Goal: Transaction & Acquisition: Purchase product/service

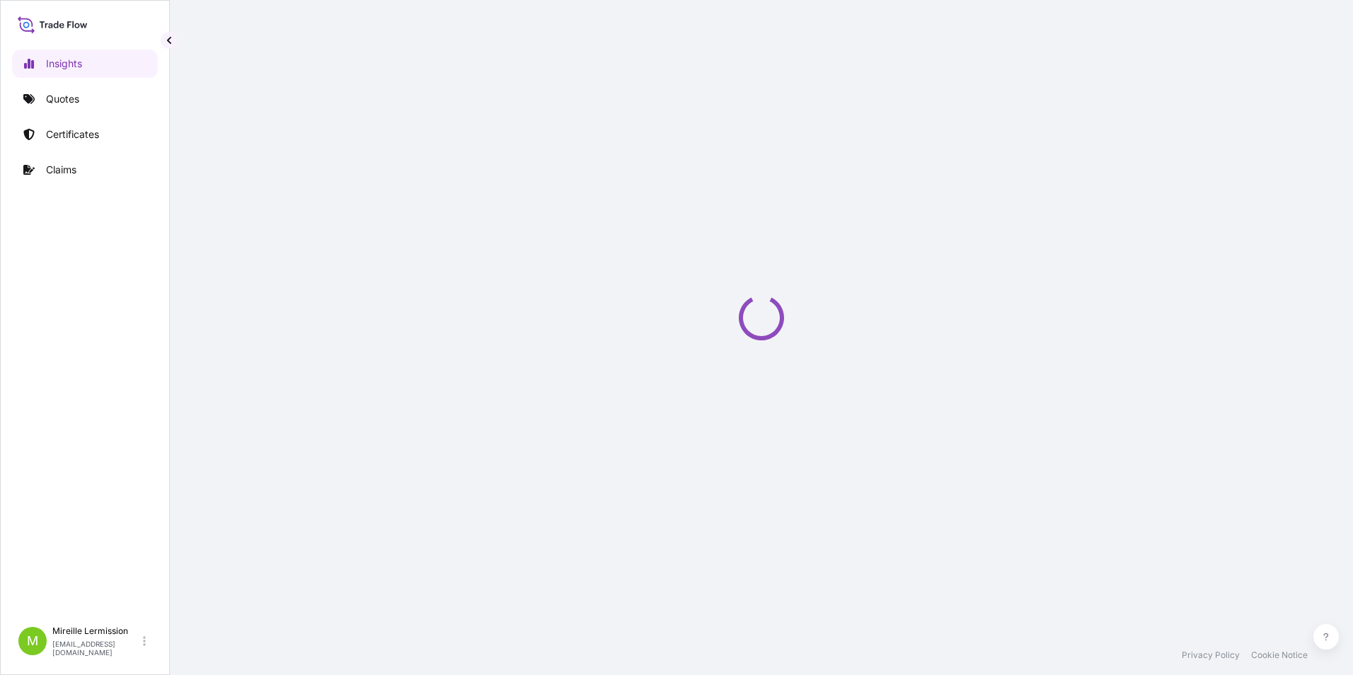
select select "2025"
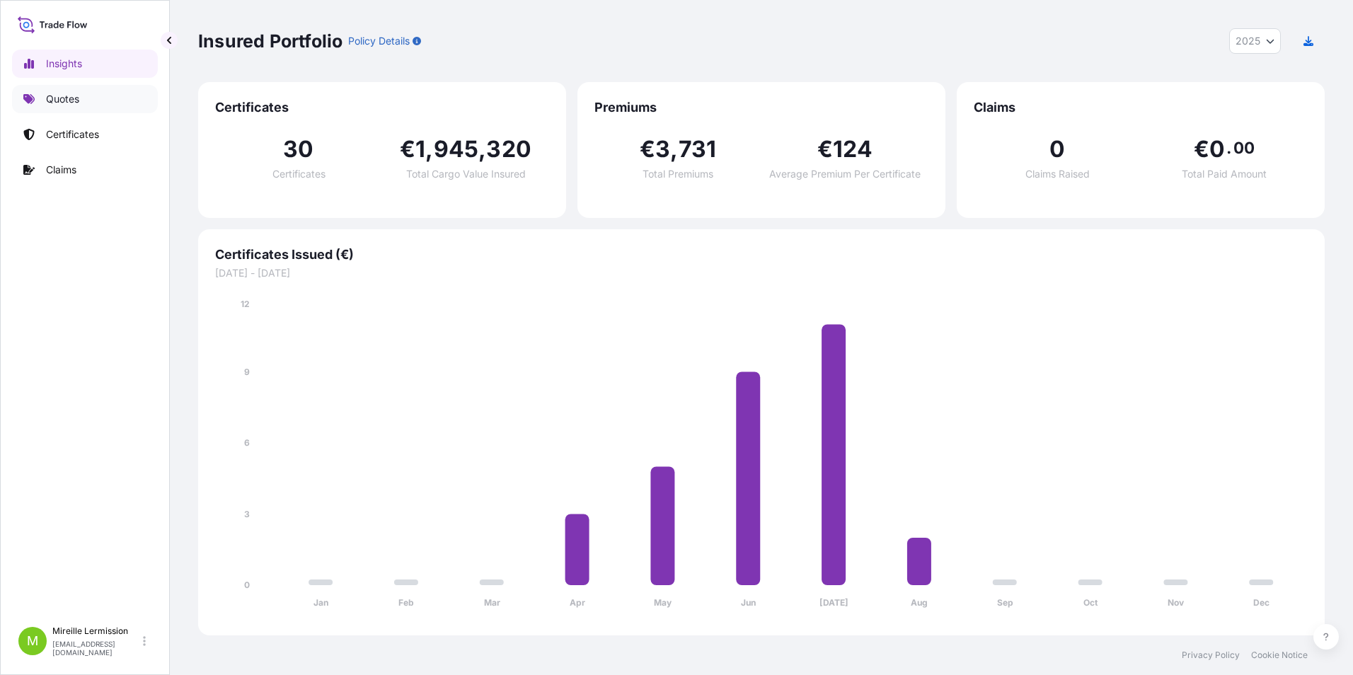
click at [56, 100] on p "Quotes" at bounding box center [62, 99] width 33 height 14
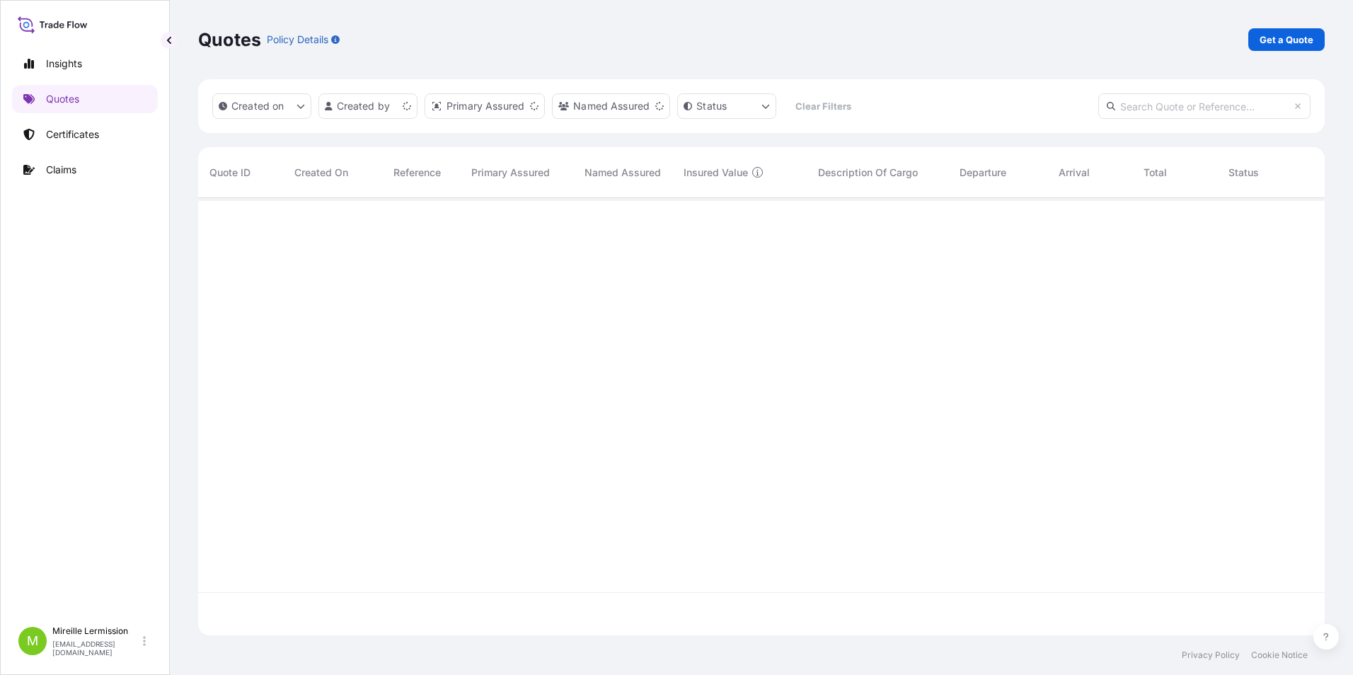
scroll to position [434, 1116]
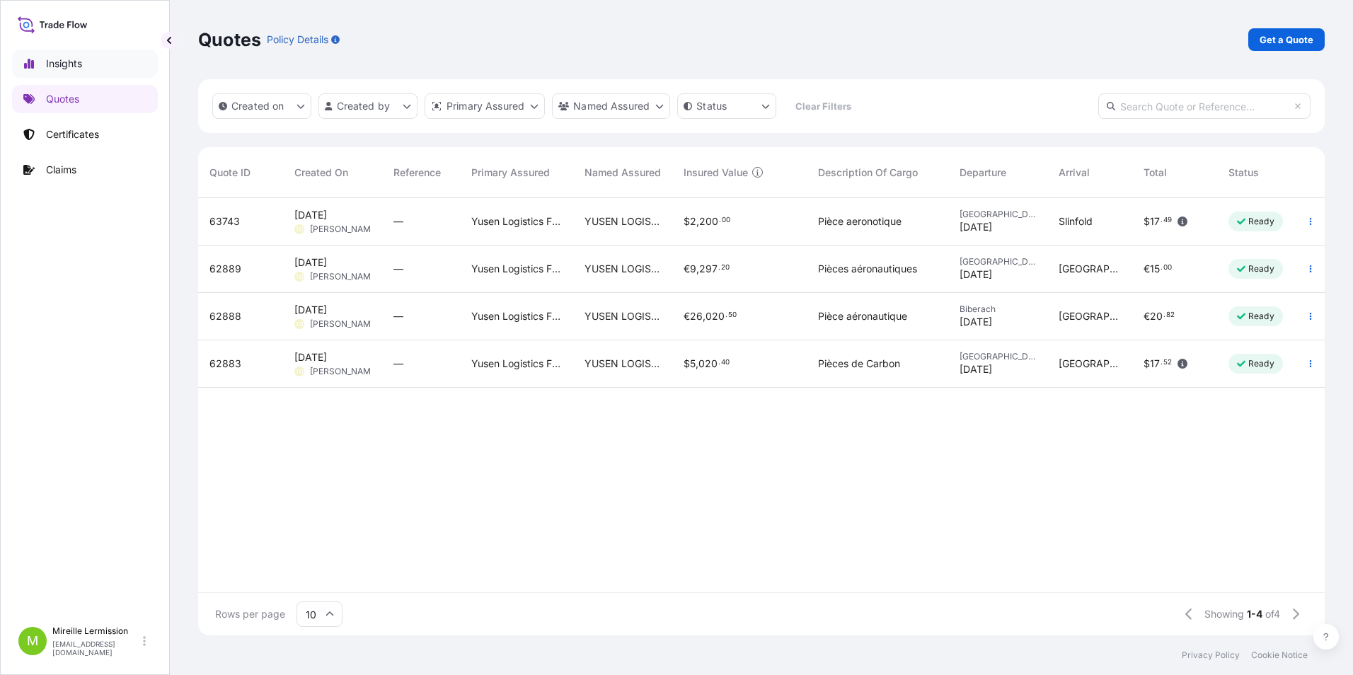
click at [53, 62] on p "Insights" at bounding box center [64, 64] width 36 height 14
select select "2025"
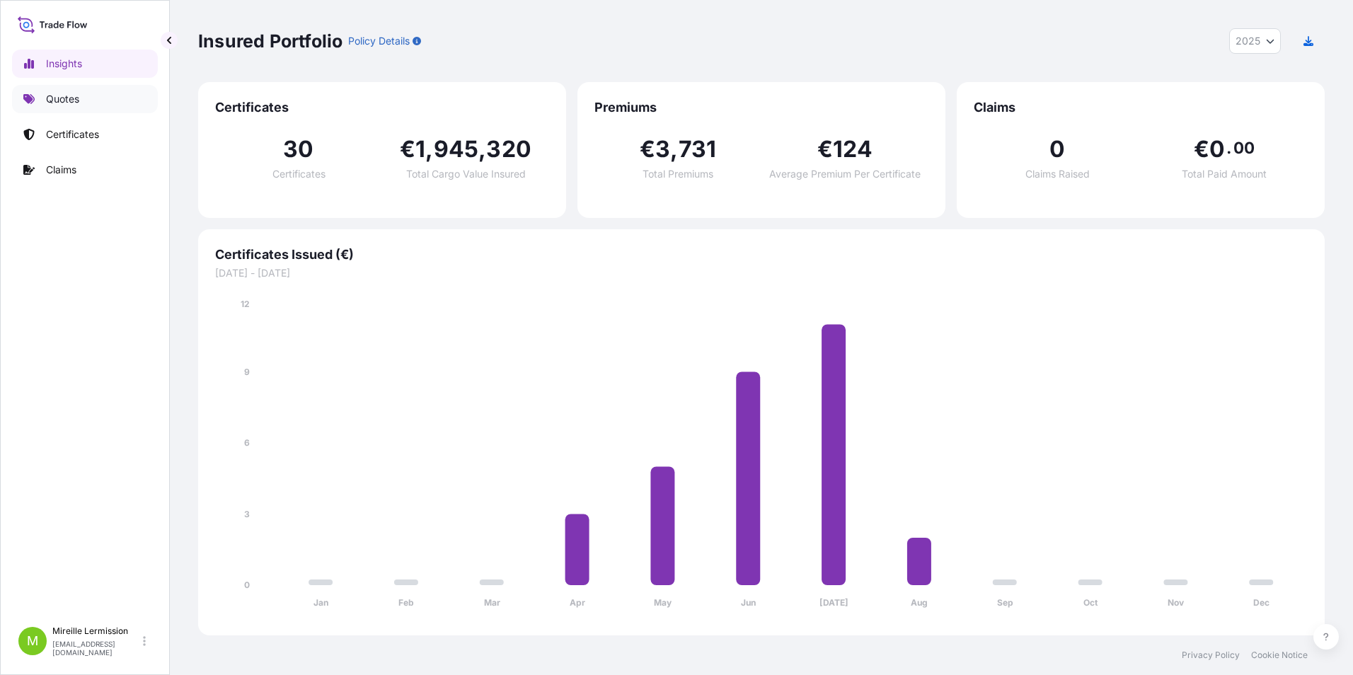
click at [70, 94] on p "Quotes" at bounding box center [62, 99] width 33 height 14
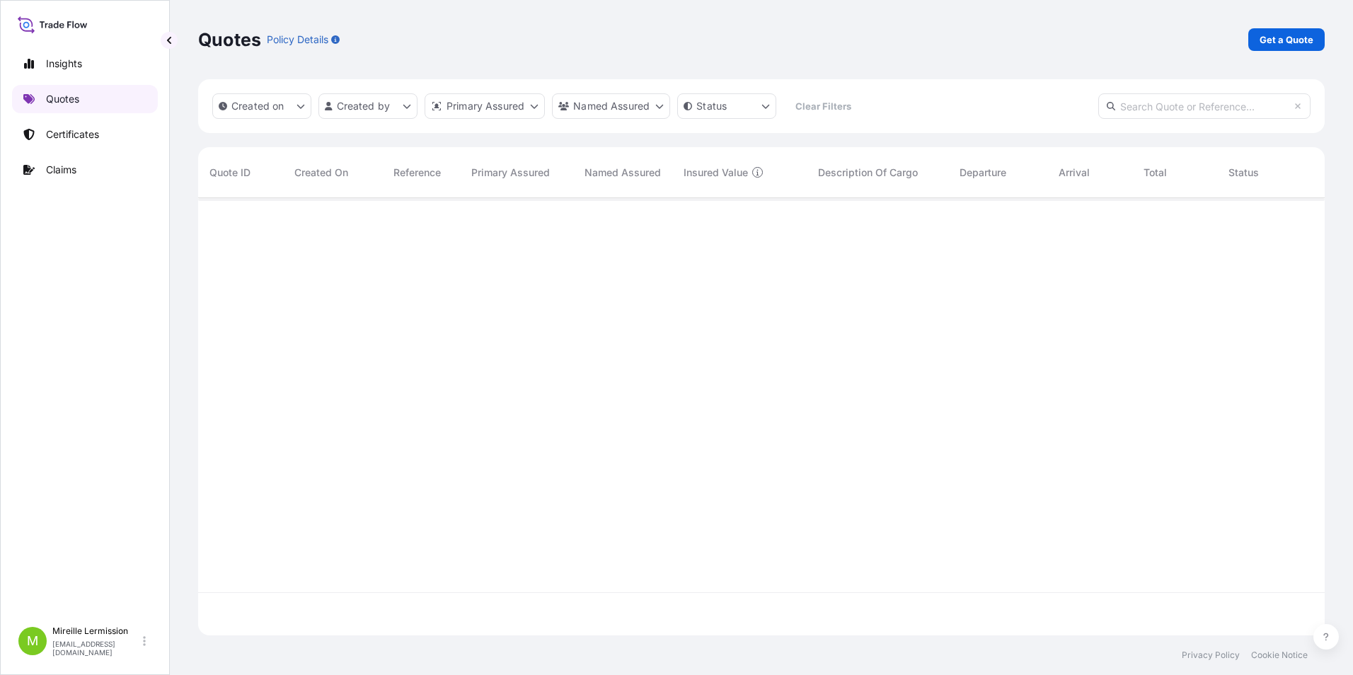
scroll to position [434, 1116]
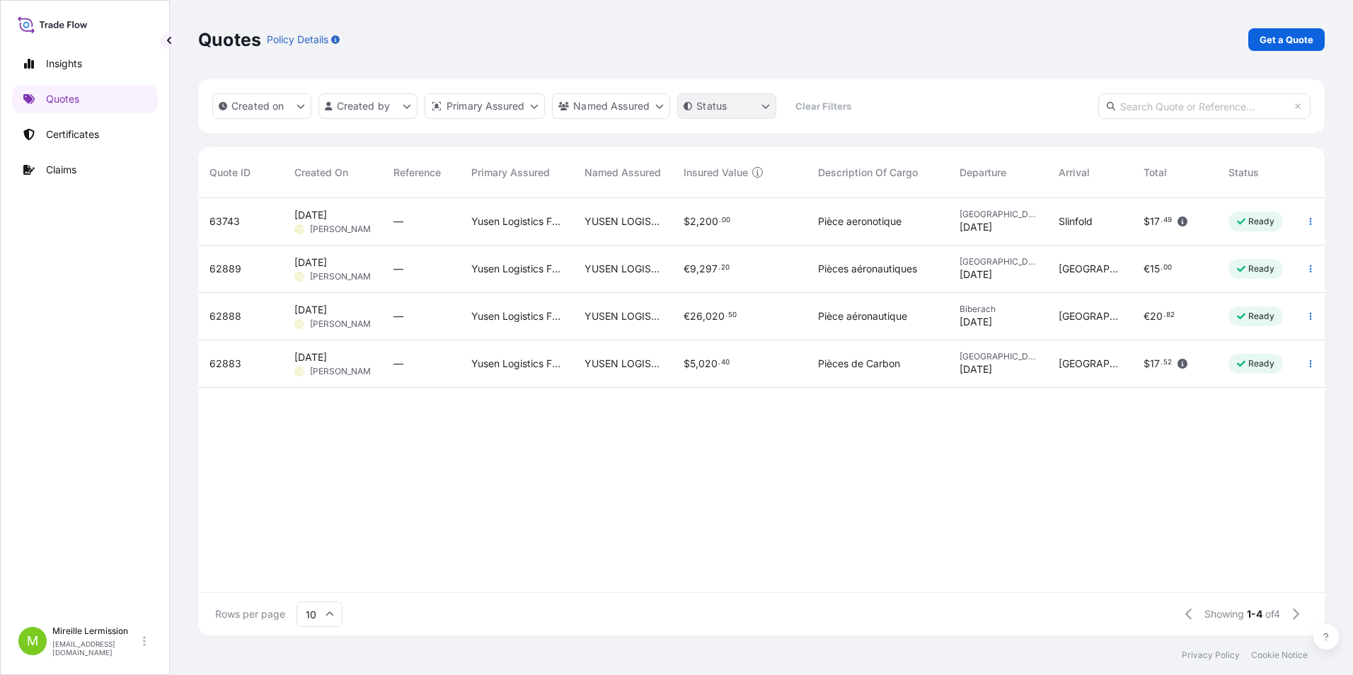
click at [721, 105] on html "Insights Quotes Certificates Claims M Mireille Lermission mireille.lermission@f…" at bounding box center [676, 337] width 1353 height 675
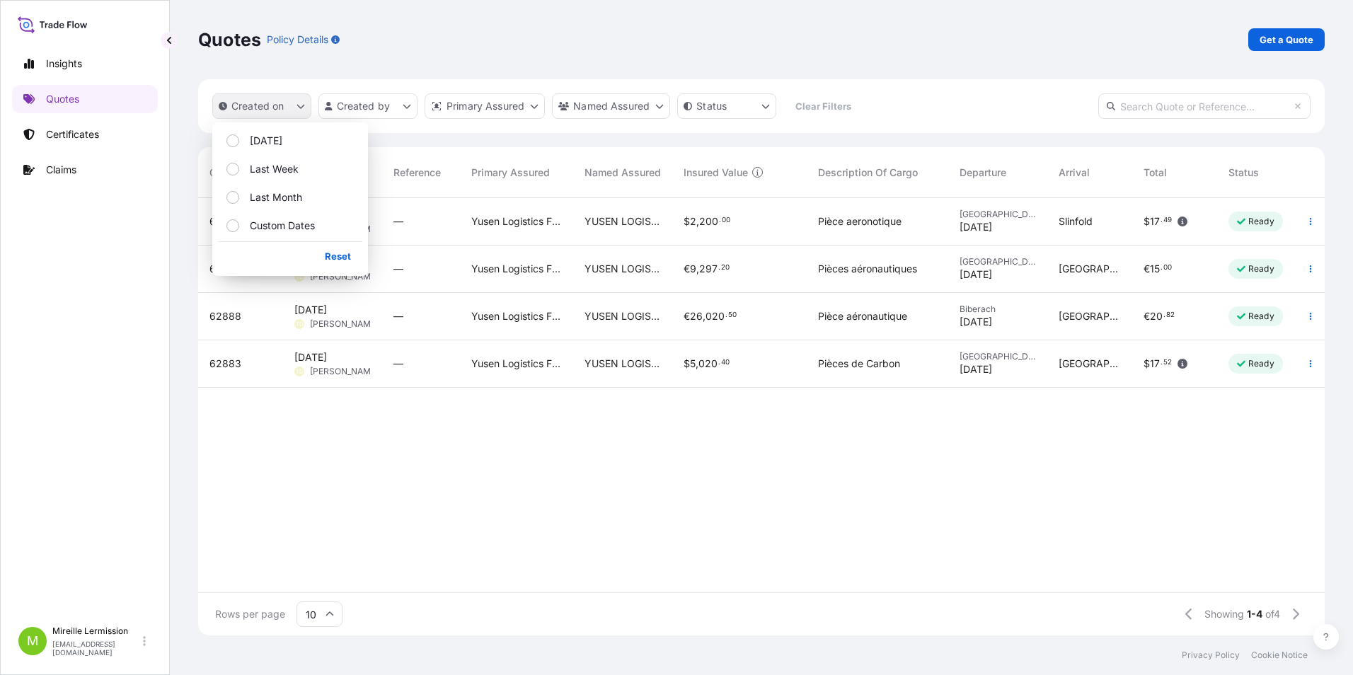
click at [284, 107] on p "Created on" at bounding box center [257, 106] width 53 height 14
click at [218, 44] on p "Quotes" at bounding box center [229, 39] width 63 height 23
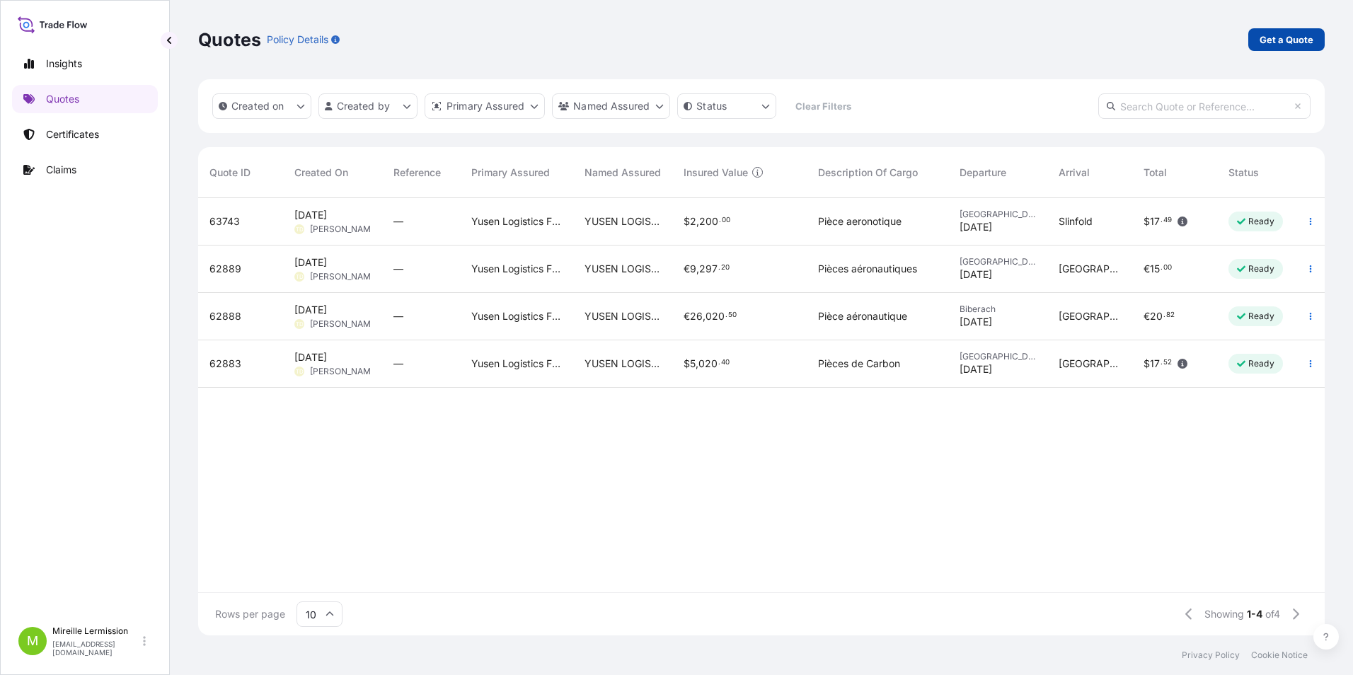
click at [1310, 32] on link "Get a Quote" at bounding box center [1286, 39] width 76 height 23
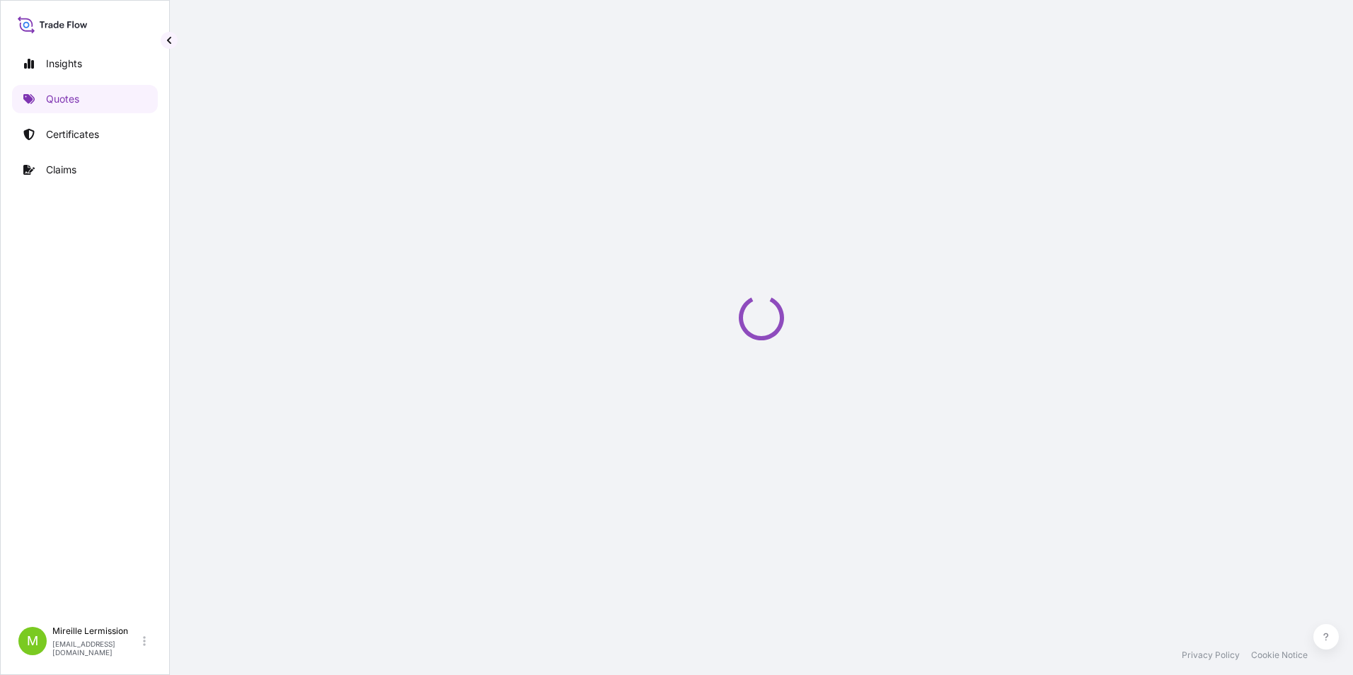
select select "Sea"
select select "21"
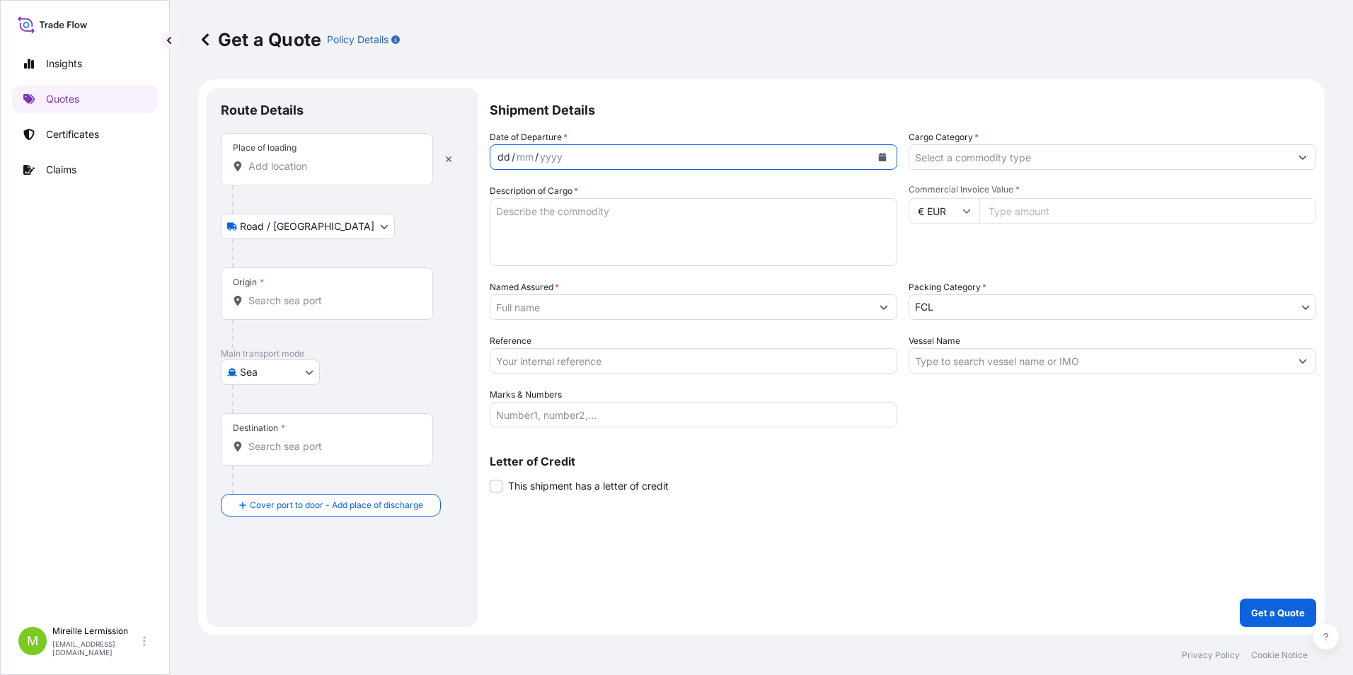
click at [573, 155] on div "dd / mm / yyyy" at bounding box center [680, 156] width 381 height 25
click at [290, 158] on div "Place of loading" at bounding box center [327, 159] width 212 height 52
click at [290, 159] on input "Place of loading" at bounding box center [331, 166] width 167 height 14
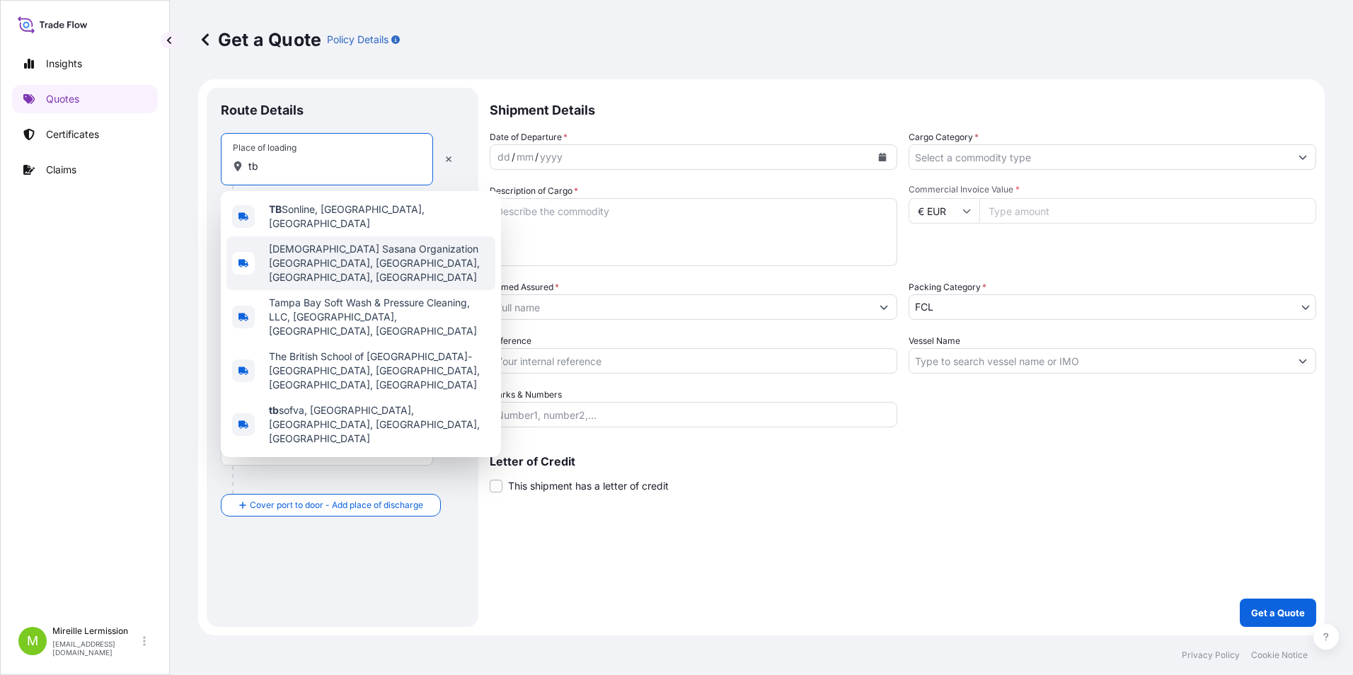
type input "t"
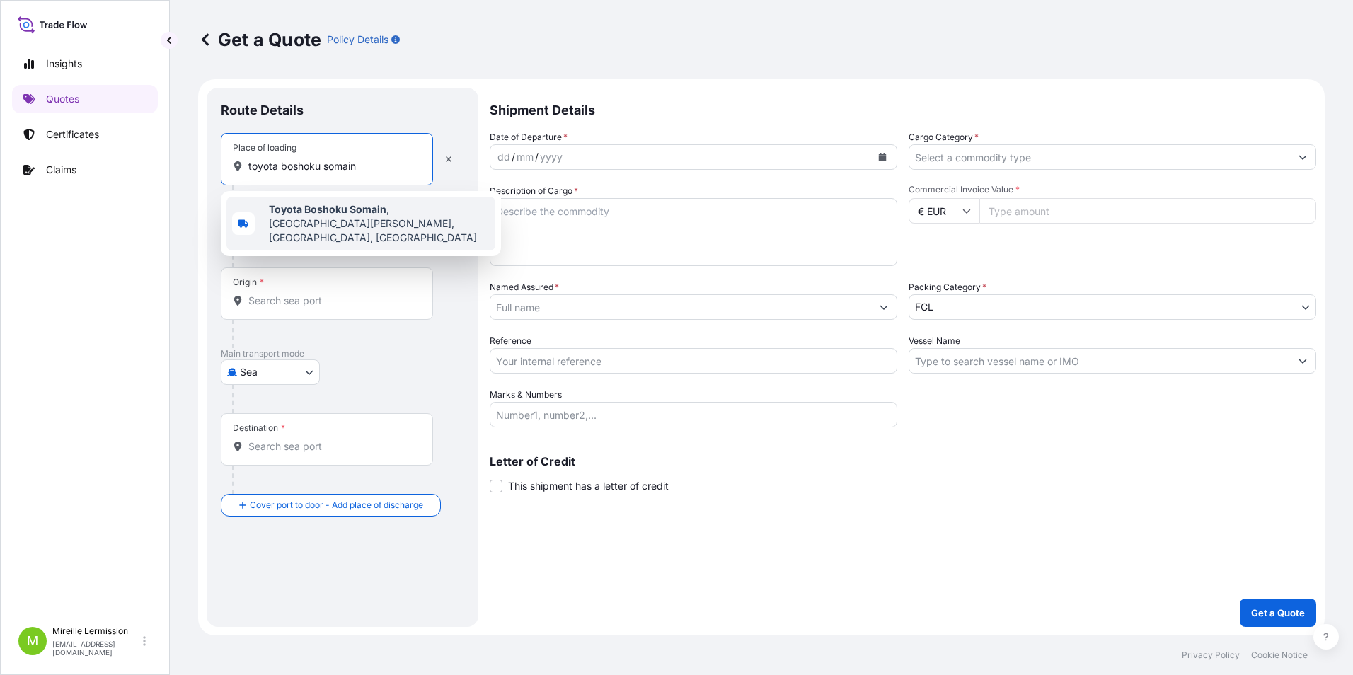
click at [384, 219] on span "Toyota Boshoku Somain , Rue Pierre Lescot, Somain, France" at bounding box center [379, 223] width 221 height 42
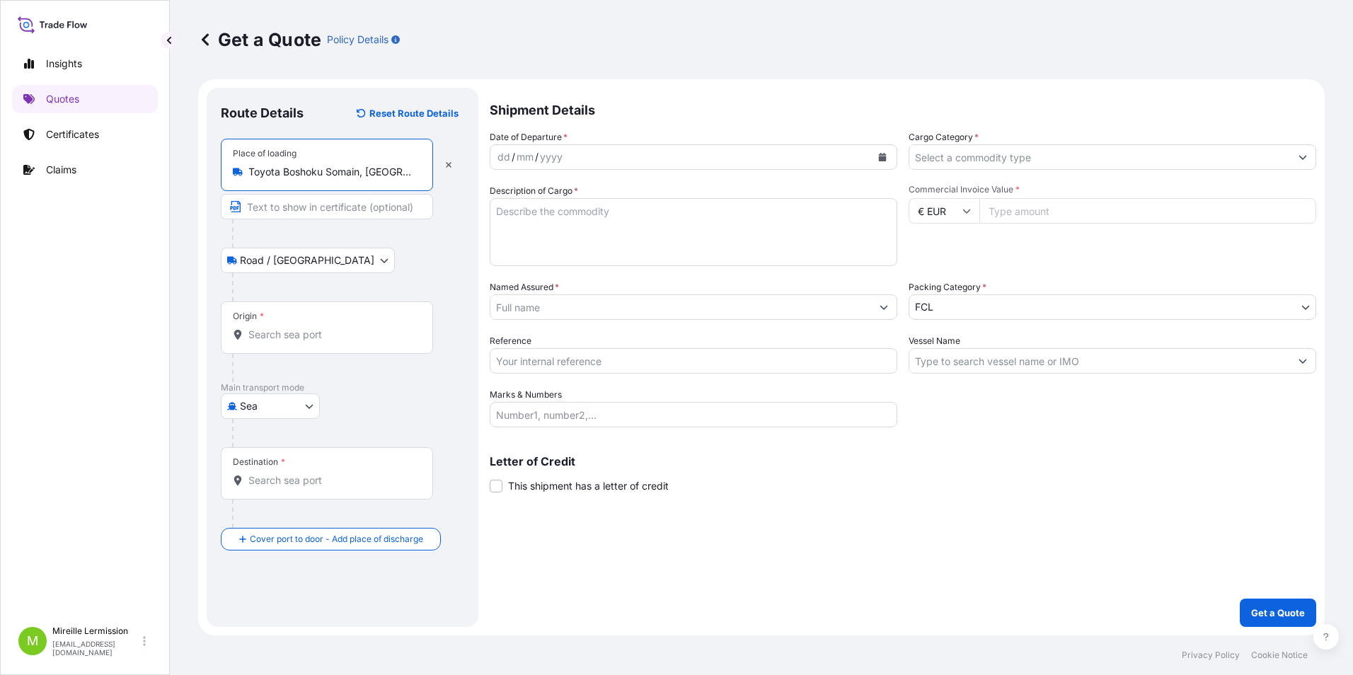
type input "Toyota Boshoku Somain, Rue Pierre Lescot, Somain, France"
click at [384, 212] on input "Text to appear on certificate" at bounding box center [327, 206] width 212 height 25
type input "têtes de mousse"
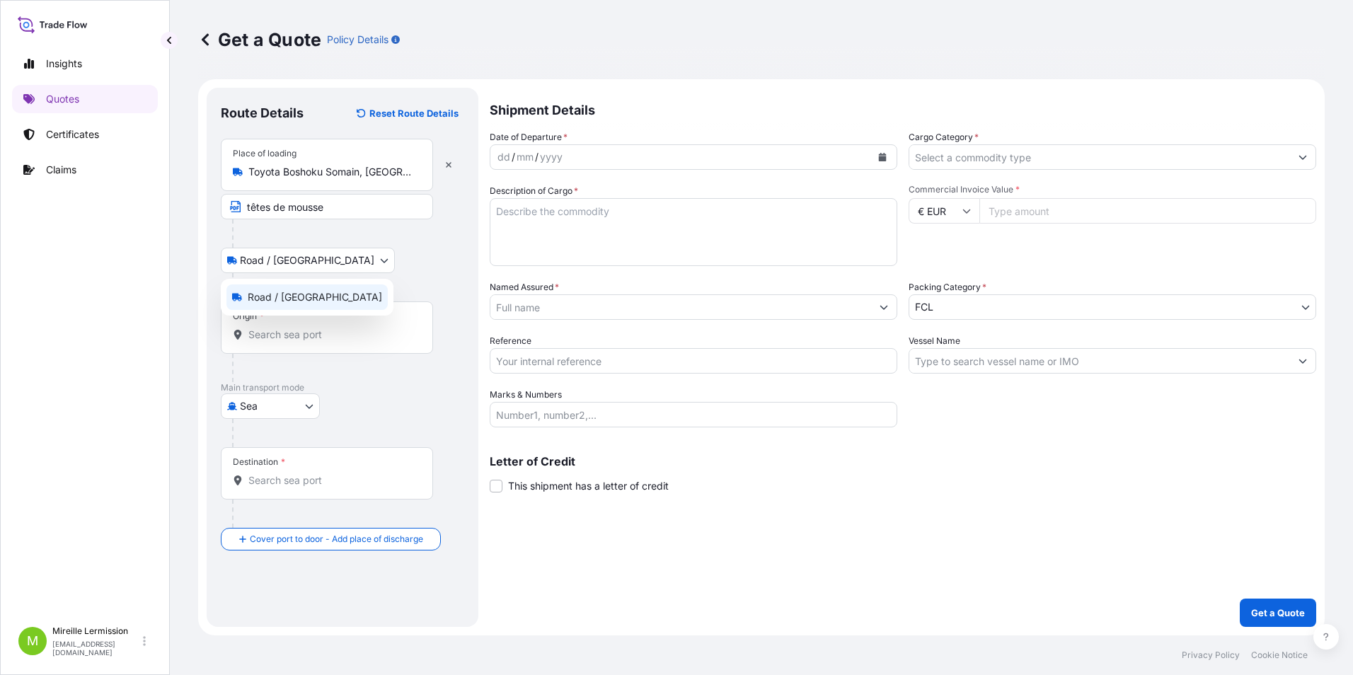
click at [314, 263] on body "Insights Quotes Certificates Claims M Mireille Lermission mireille.lermission@f…" at bounding box center [676, 337] width 1353 height 675
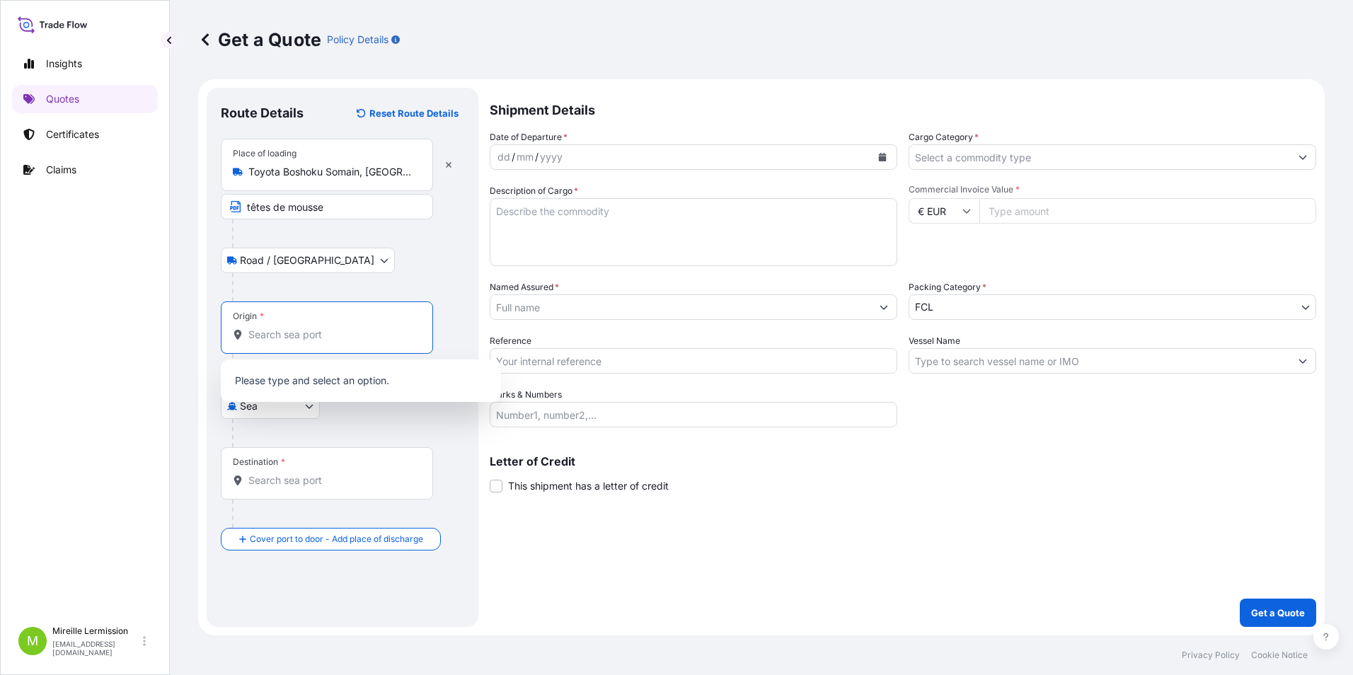
click at [275, 336] on input "Origin *" at bounding box center [331, 335] width 167 height 14
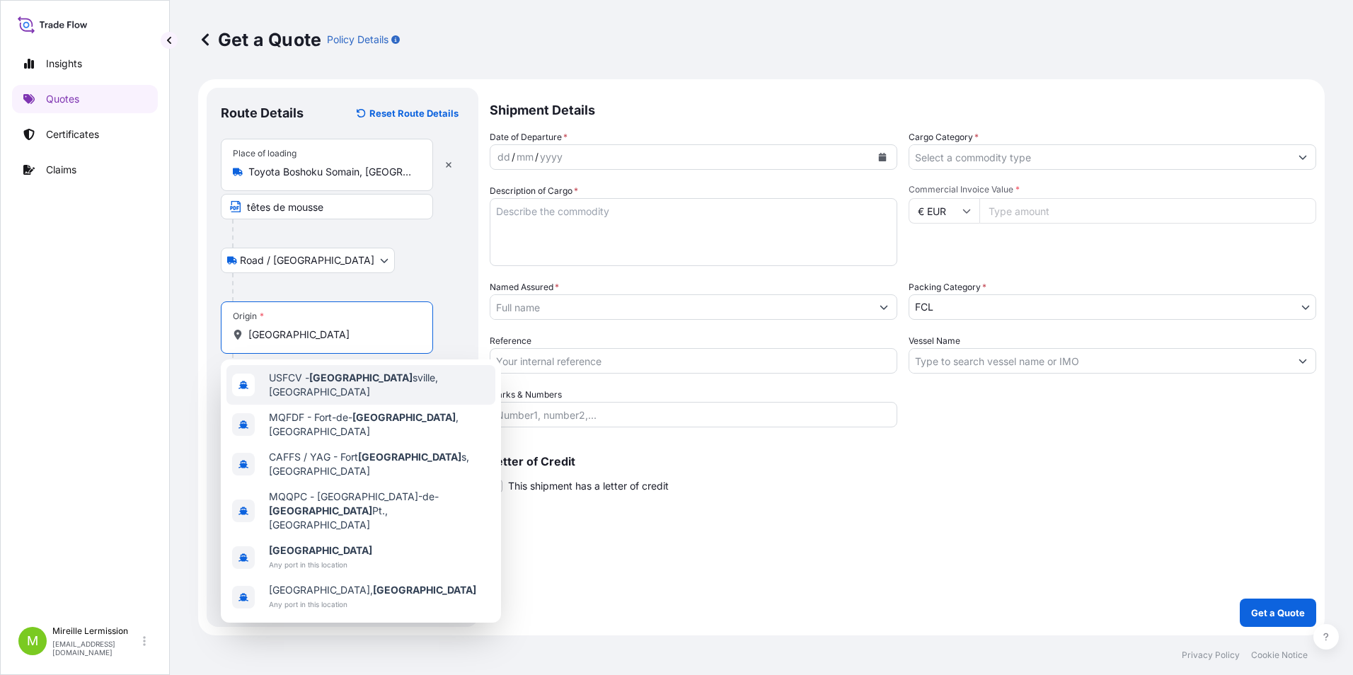
type input "france"
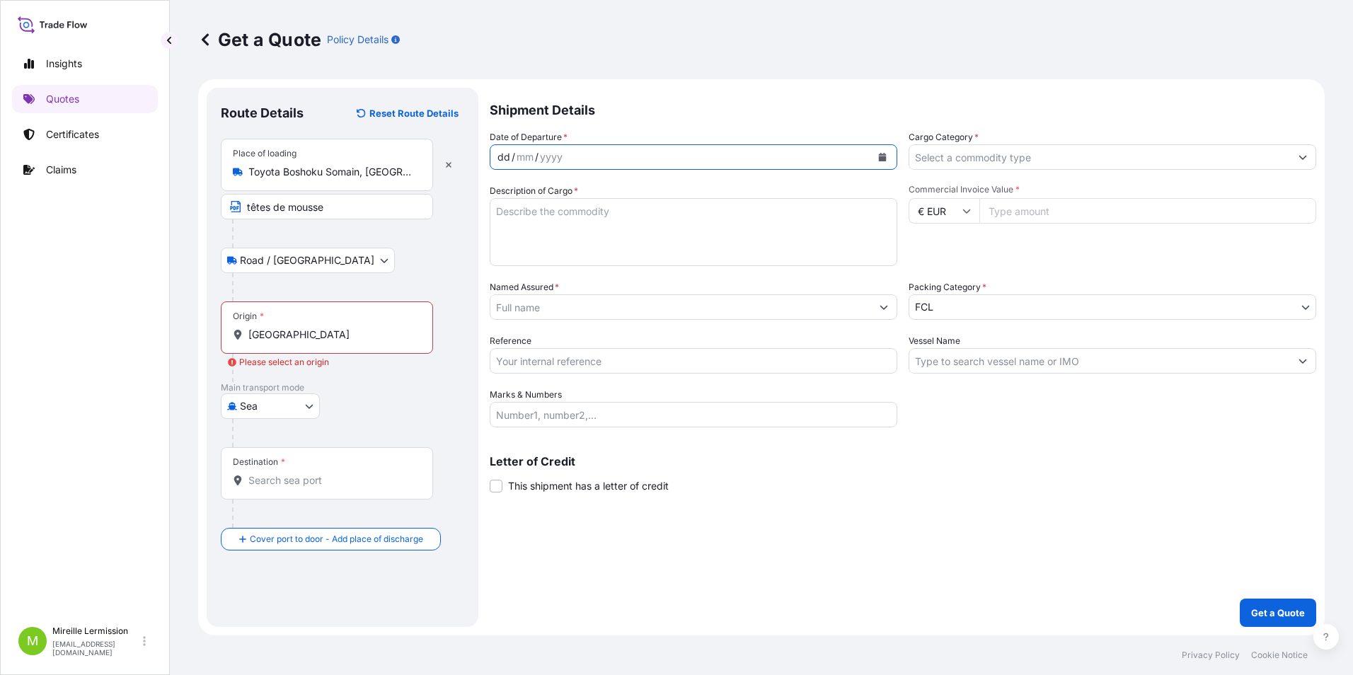
click at [584, 155] on div "dd / mm / yyyy" at bounding box center [680, 156] width 381 height 25
drag, startPoint x: 403, startPoint y: 393, endPoint x: 413, endPoint y: 381, distance: 15.6
click at [405, 391] on p "Main transport mode" at bounding box center [342, 387] width 243 height 11
click at [306, 405] on body "Insights Quotes Certificates Claims M Mireille Lermission mireille.lermission@f…" at bounding box center [676, 337] width 1353 height 675
click at [275, 464] on div "Land" at bounding box center [270, 468] width 88 height 25
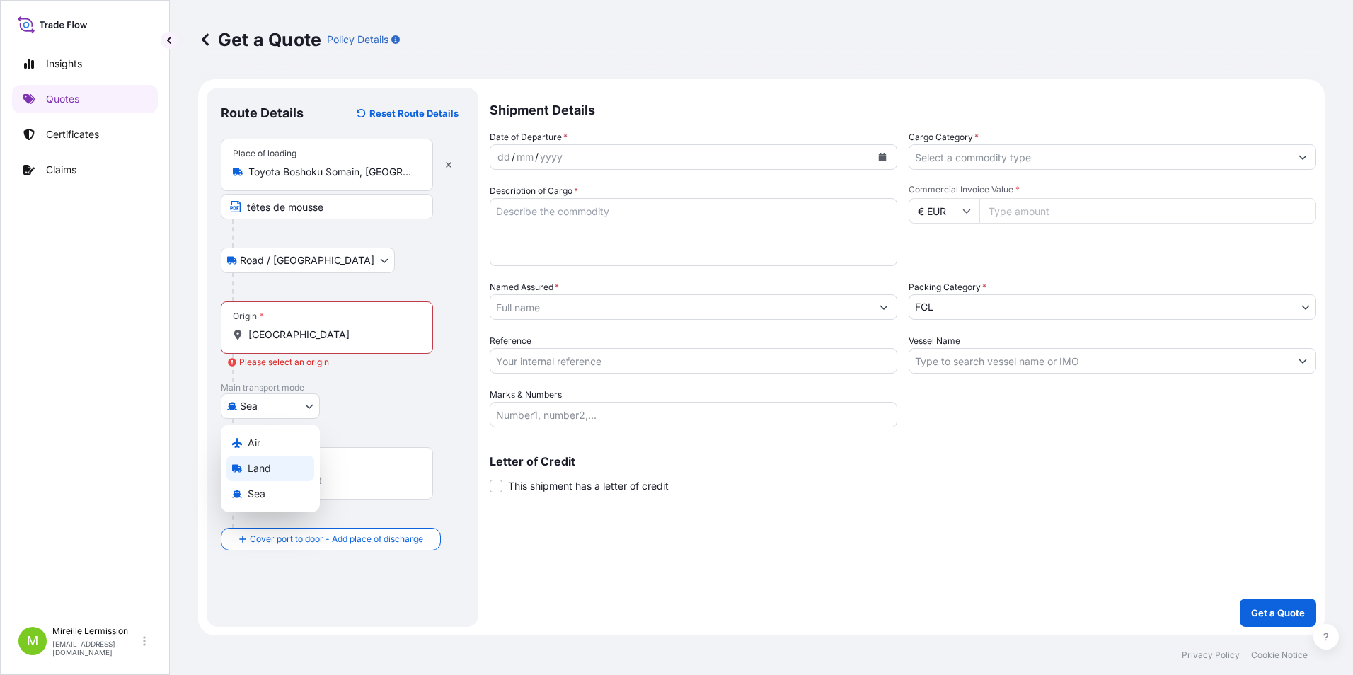
select select "Land"
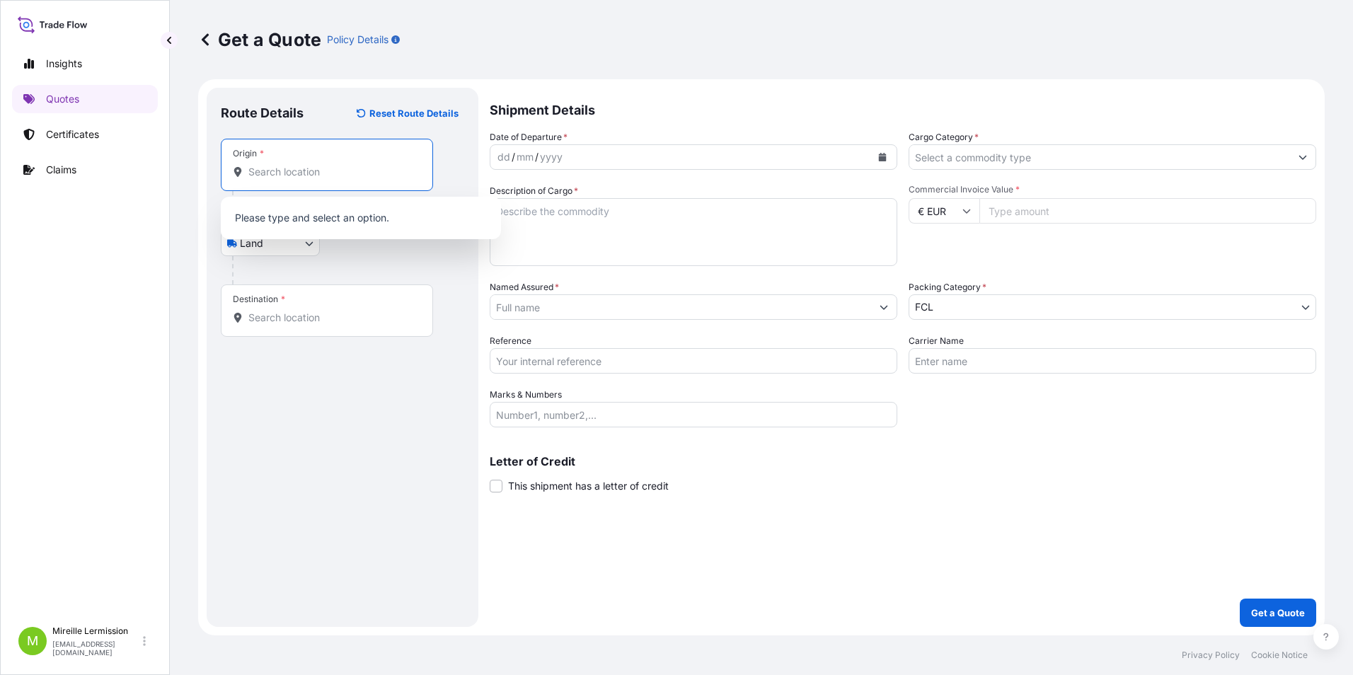
drag, startPoint x: 285, startPoint y: 168, endPoint x: 454, endPoint y: 173, distance: 169.2
click at [306, 174] on input "Origin *" at bounding box center [331, 172] width 167 height 14
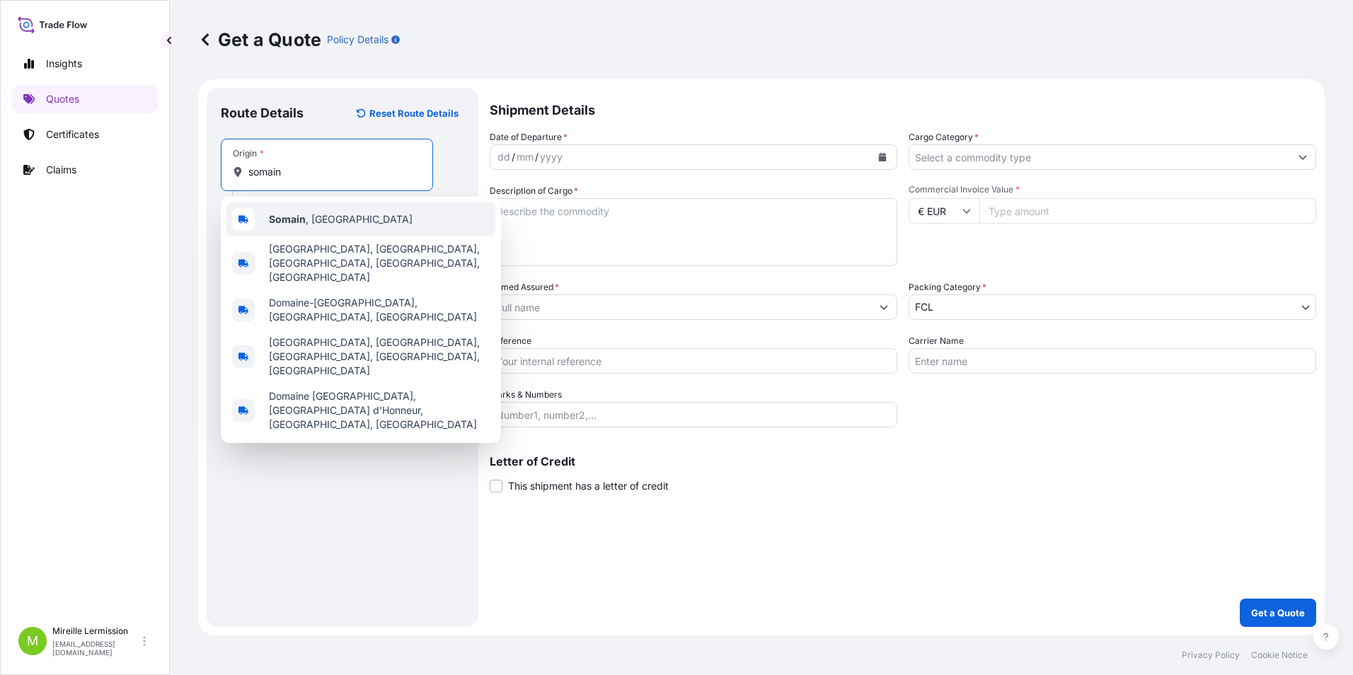
click at [332, 224] on span "Somain , France" at bounding box center [341, 219] width 144 height 14
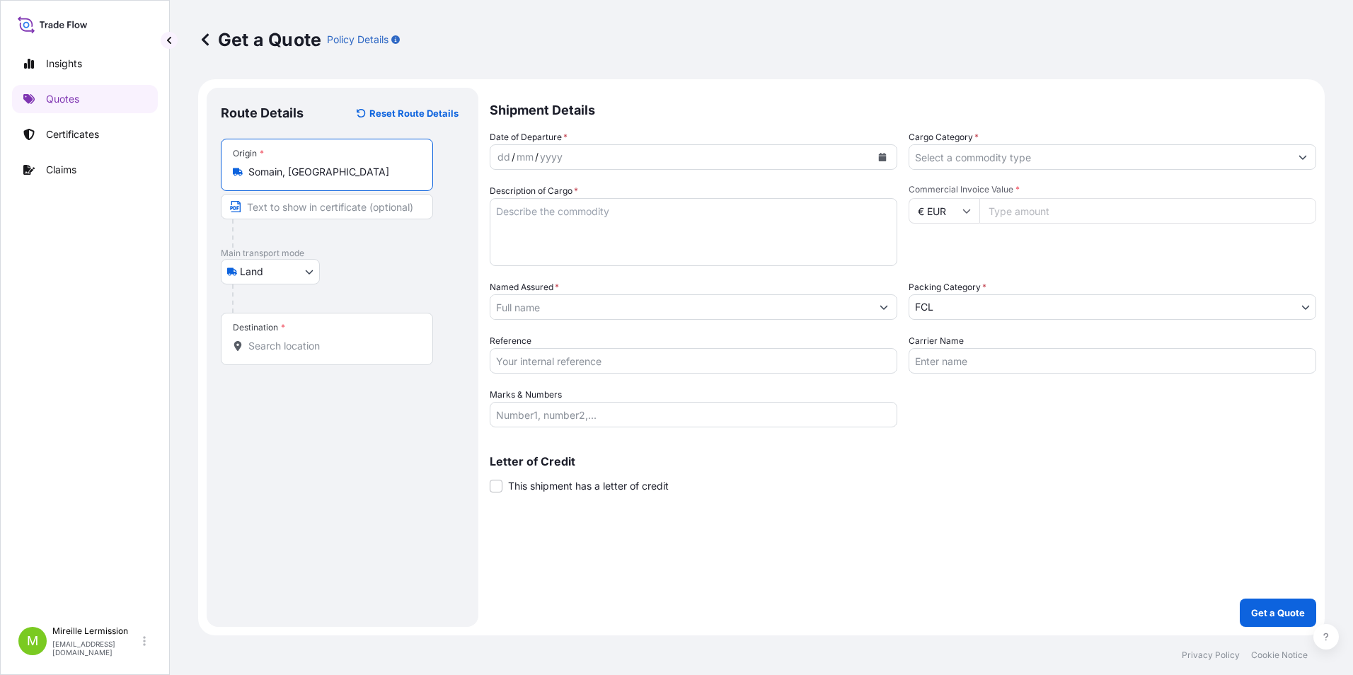
type input "Somain, France"
click at [371, 212] on input "Text to appear on certificate" at bounding box center [327, 206] width 212 height 25
click at [265, 210] on input "tête de mousse" at bounding box center [327, 206] width 212 height 25
type input "têtes de mousse"
click at [299, 345] on input "Destination *" at bounding box center [331, 346] width 167 height 14
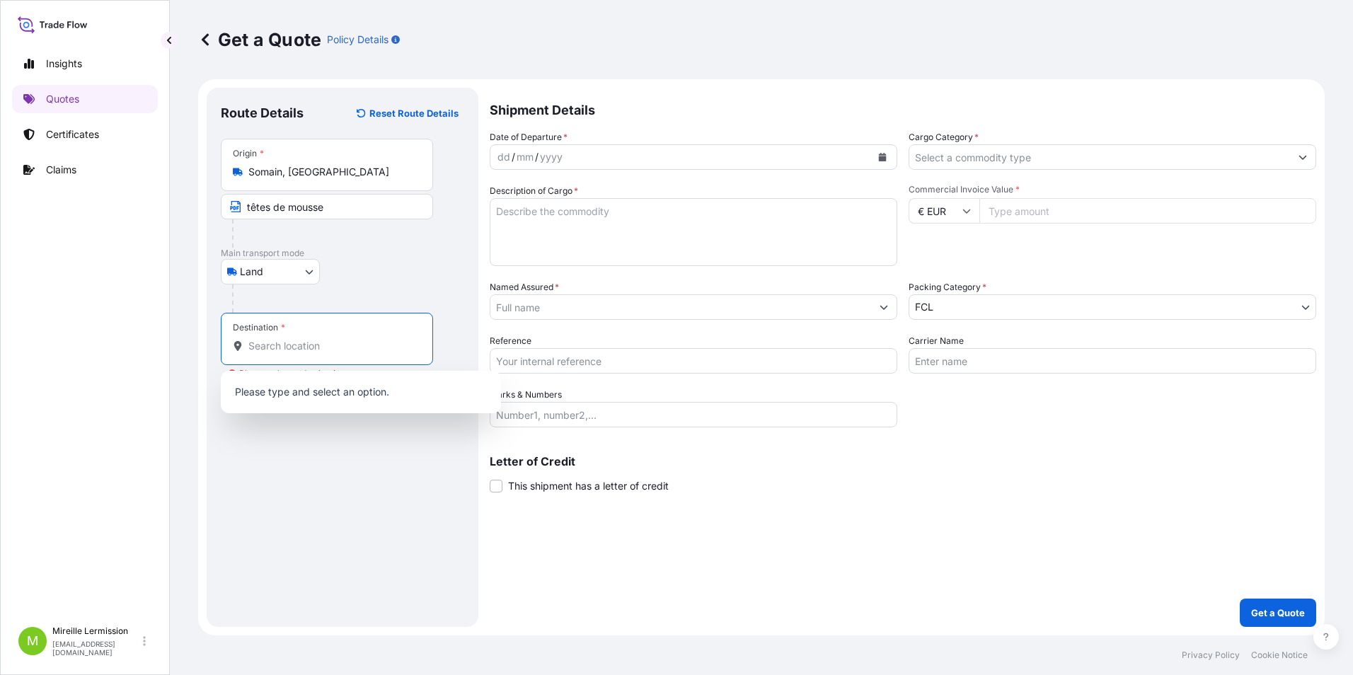
click at [250, 346] on input "Destination * Please select a destination" at bounding box center [331, 346] width 167 height 14
paste input "21042 CARONNO PERTUSELLA (VA)"
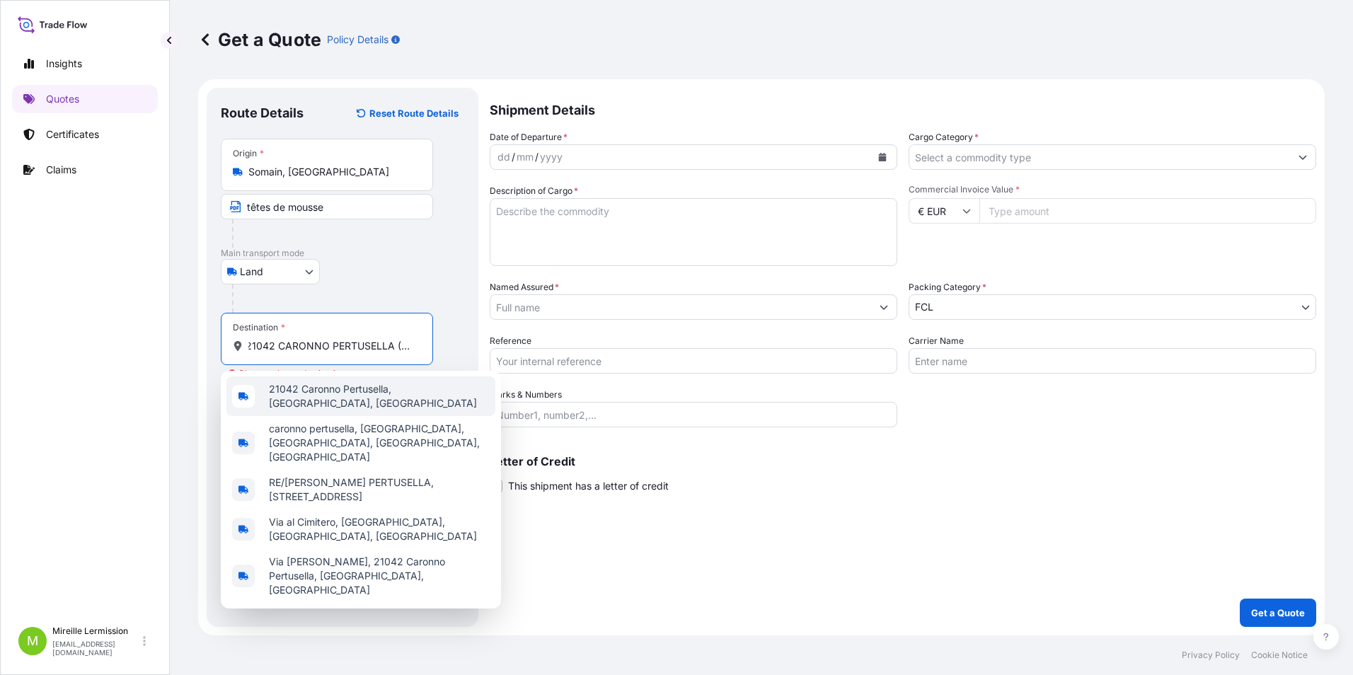
click at [405, 395] on span "21042 Caronno Pertusella, VA, Italy" at bounding box center [379, 396] width 221 height 28
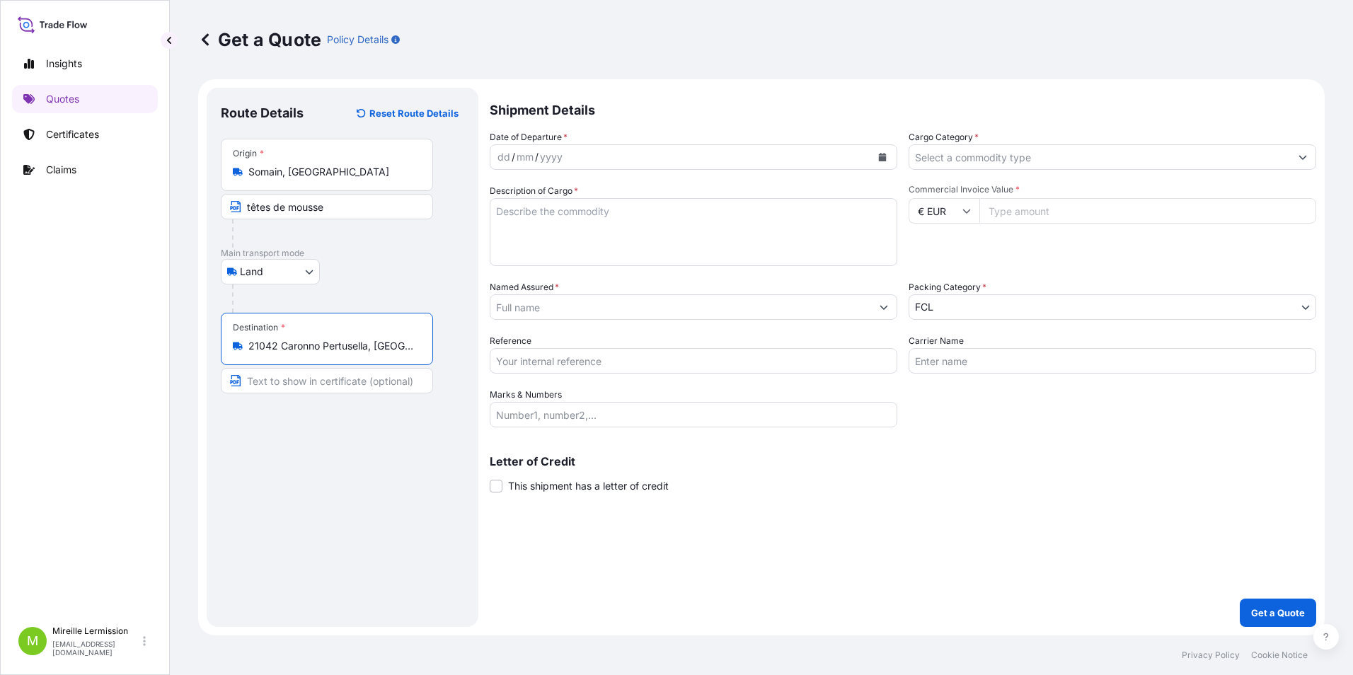
type input "21042 Caronno Pertusella, VA, Italy"
click at [356, 383] on input "Text to appear on certificate" at bounding box center [327, 380] width 212 height 25
drag, startPoint x: 340, startPoint y: 205, endPoint x: 149, endPoint y: 209, distance: 191.1
click at [172, 216] on div "Get a Quote Policy Details Route Details Reset Route Details Place of loading R…" at bounding box center [761, 317] width 1183 height 635
click at [293, 381] on input "Text to appear on certificate" at bounding box center [327, 380] width 212 height 25
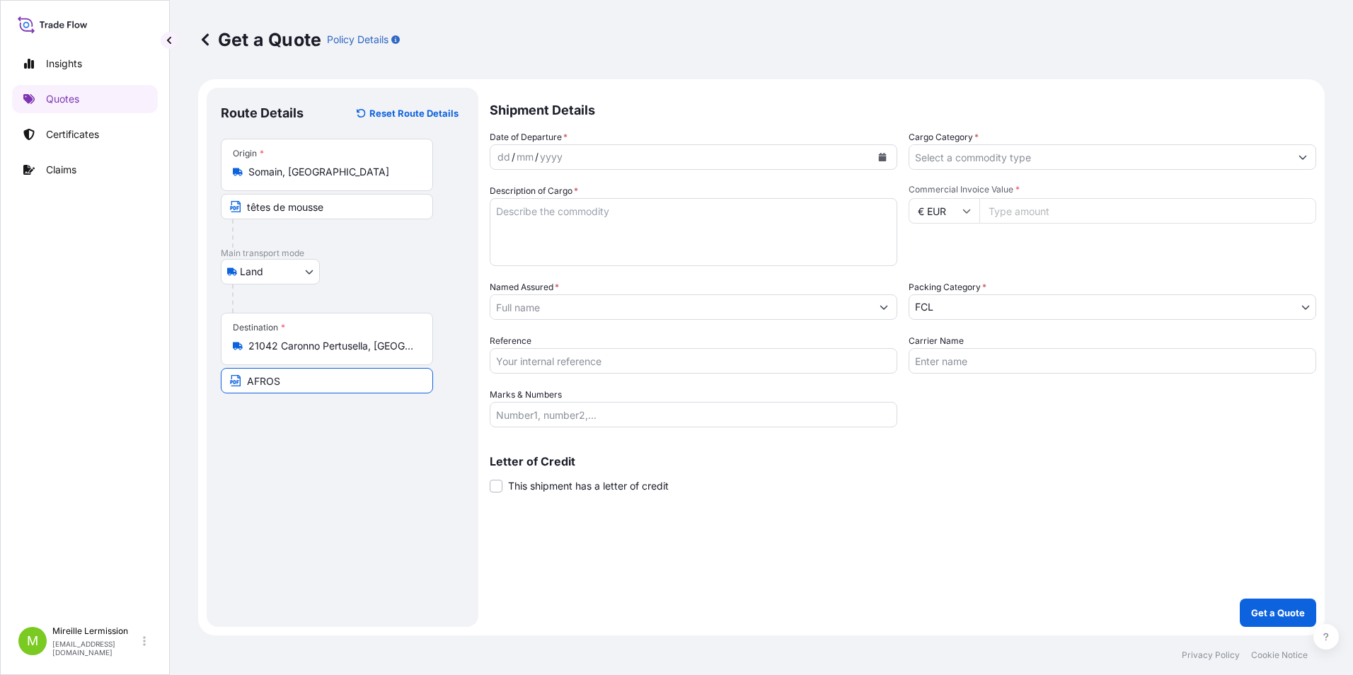
click at [362, 378] on input "AFROS" at bounding box center [327, 380] width 212 height 25
paste input "Mr Iamoni Ivan"
click at [279, 386] on input "AFROSMr Iamoni Ivan" at bounding box center [327, 380] width 212 height 25
type input "AFROS Mr Iamoni Ivan"
click at [540, 160] on div "yyyy" at bounding box center [550, 157] width 25 height 17
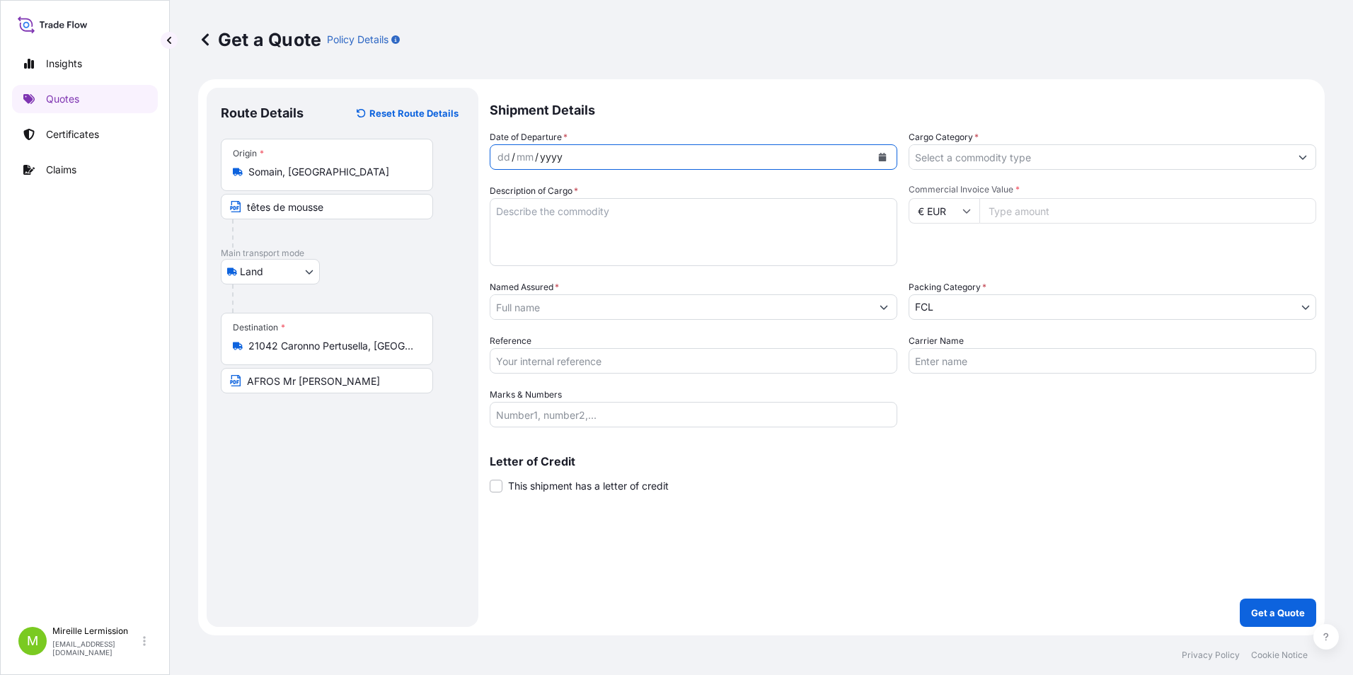
click at [510, 156] on div "dd" at bounding box center [504, 157] width 16 height 17
click at [512, 157] on div "/" at bounding box center [514, 157] width 4 height 17
click at [514, 154] on div "/" at bounding box center [514, 157] width 4 height 17
click at [509, 154] on div "dd" at bounding box center [504, 157] width 16 height 17
click at [551, 231] on textarea "Description of Cargo *" at bounding box center [694, 232] width 408 height 68
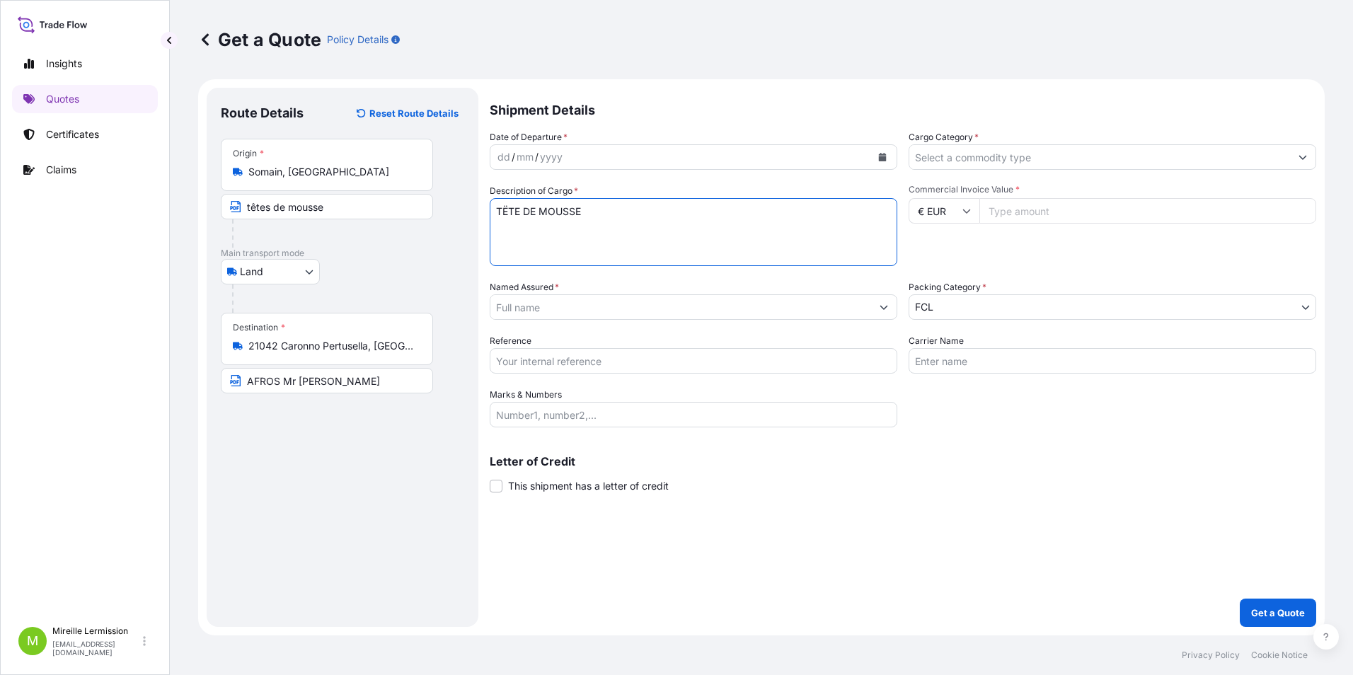
type textarea "TËTE DE MOUSSE"
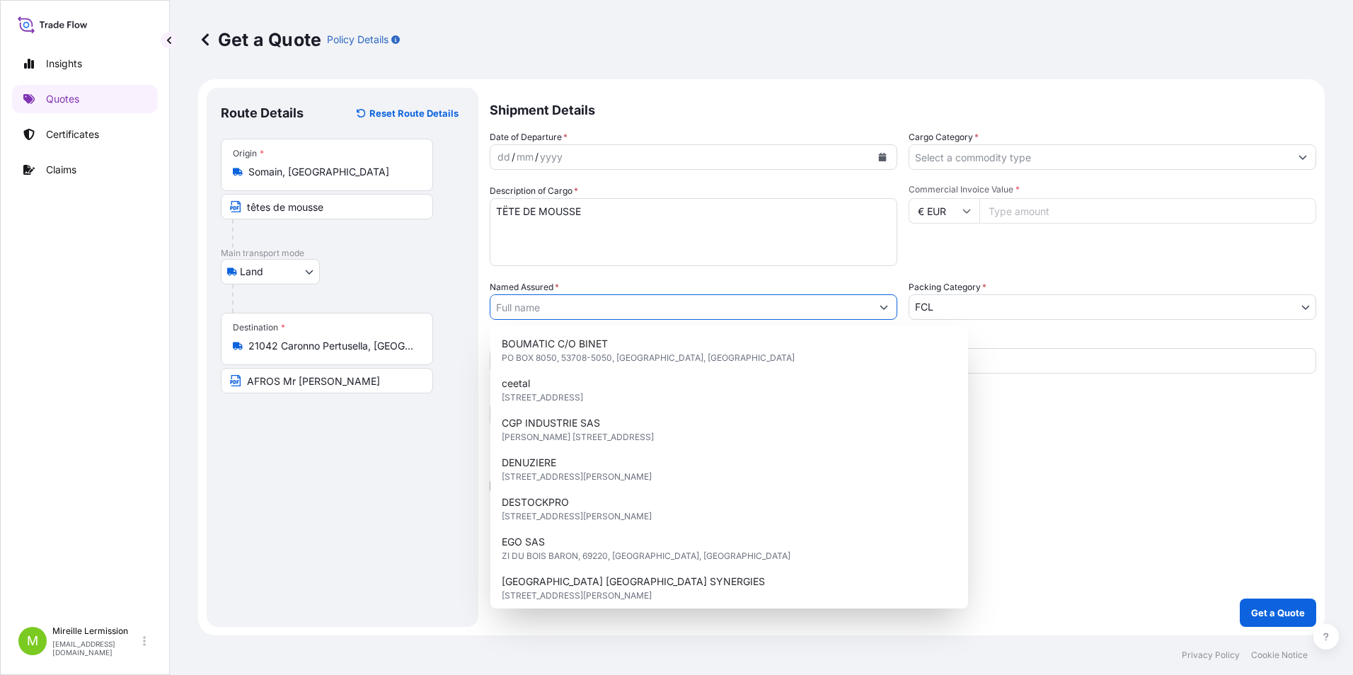
drag, startPoint x: 553, startPoint y: 306, endPoint x: 564, endPoint y: 298, distance: 13.6
click at [555, 305] on input "Named Assured *" at bounding box center [680, 306] width 381 height 25
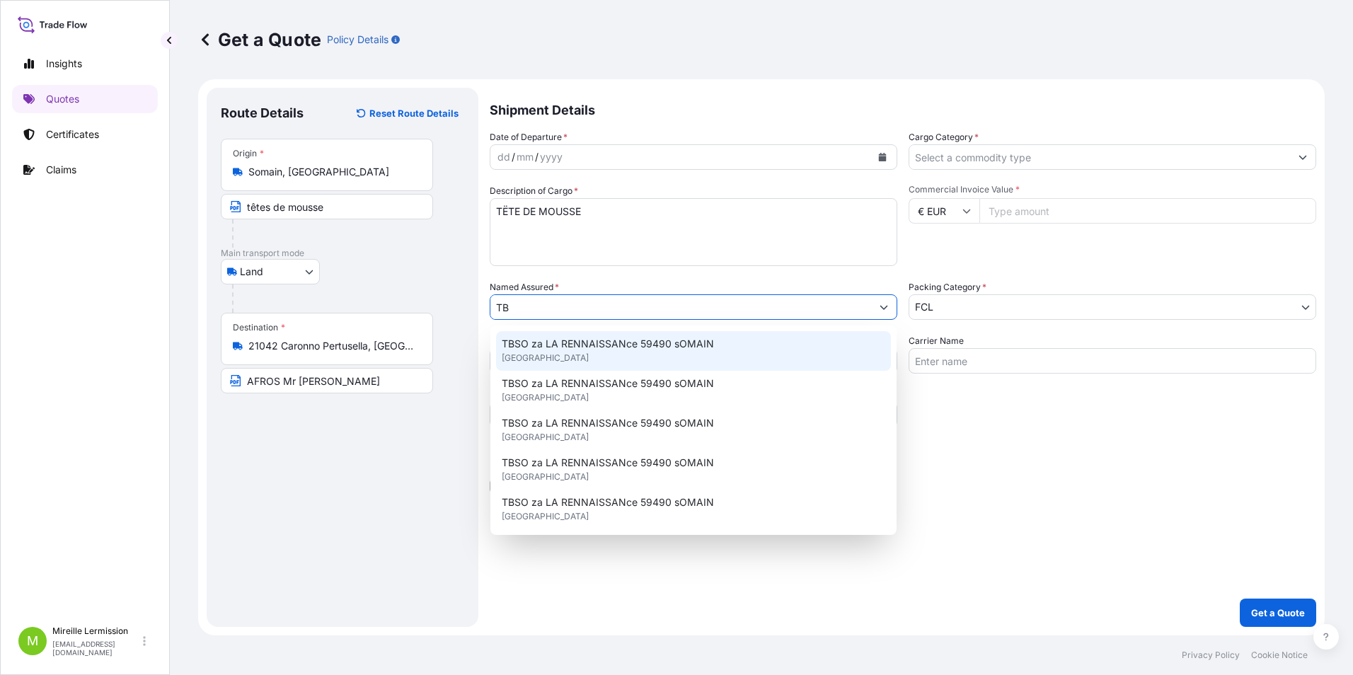
click at [738, 354] on div "TBSO za LA RENNAISSANce 59490 sOMAIN United Kingdom" at bounding box center [693, 351] width 395 height 40
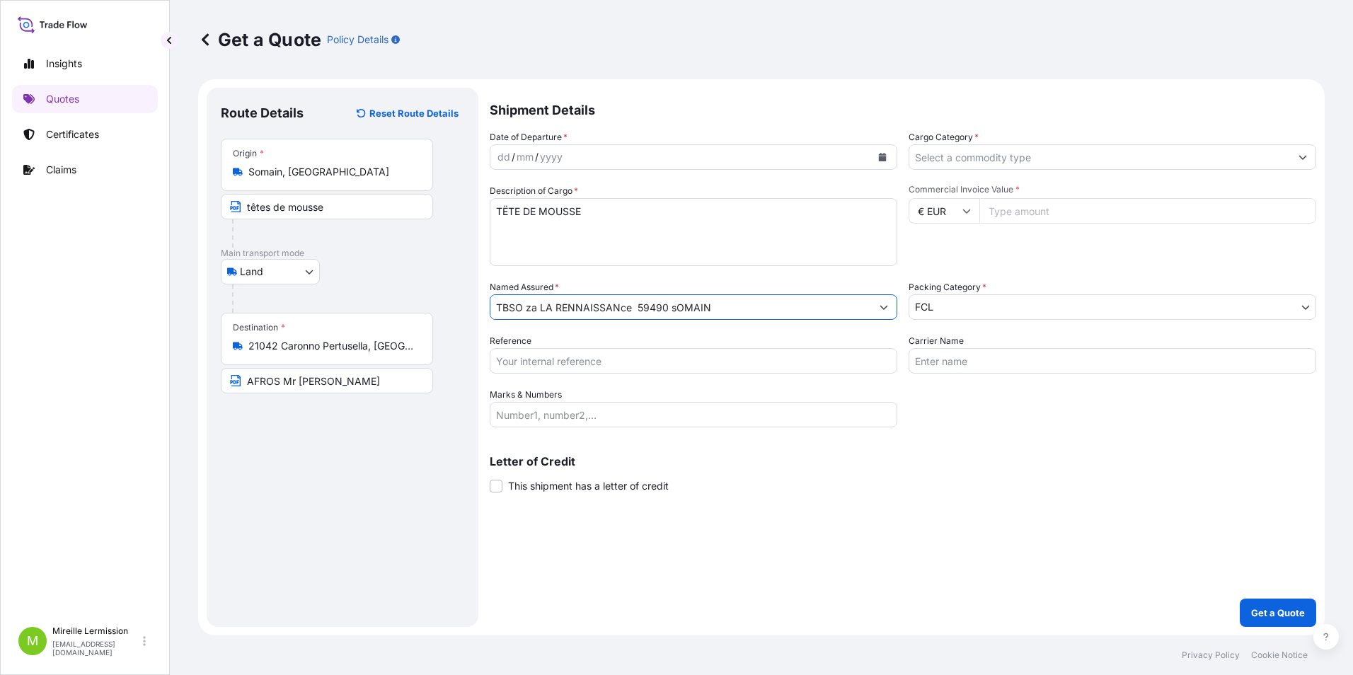
type input "TBSO za LA RENNAISSANce 59490 sOMAIN"
click at [590, 370] on input "Reference" at bounding box center [694, 360] width 408 height 25
click at [963, 316] on body "7 options available. 0 options available. 5 options available. Insights Quotes …" at bounding box center [676, 337] width 1353 height 675
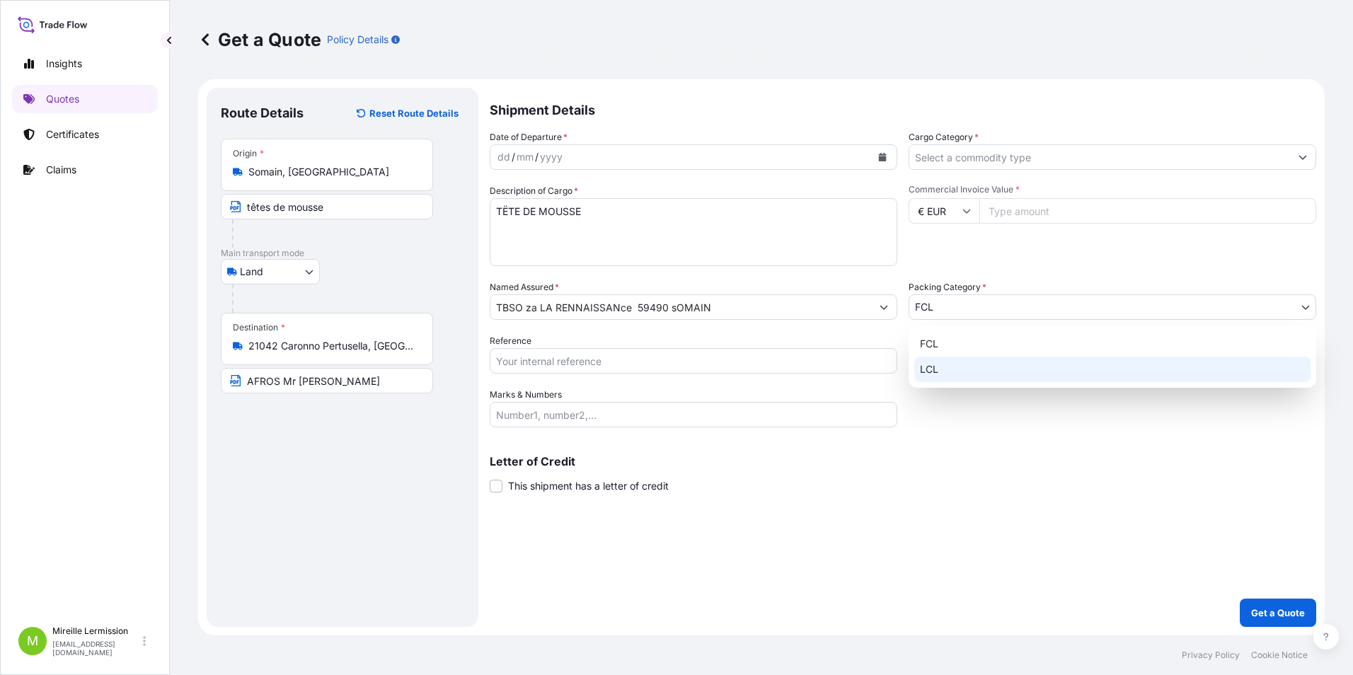
click at [944, 369] on div "LCL" at bounding box center [1112, 369] width 396 height 25
select select "22"
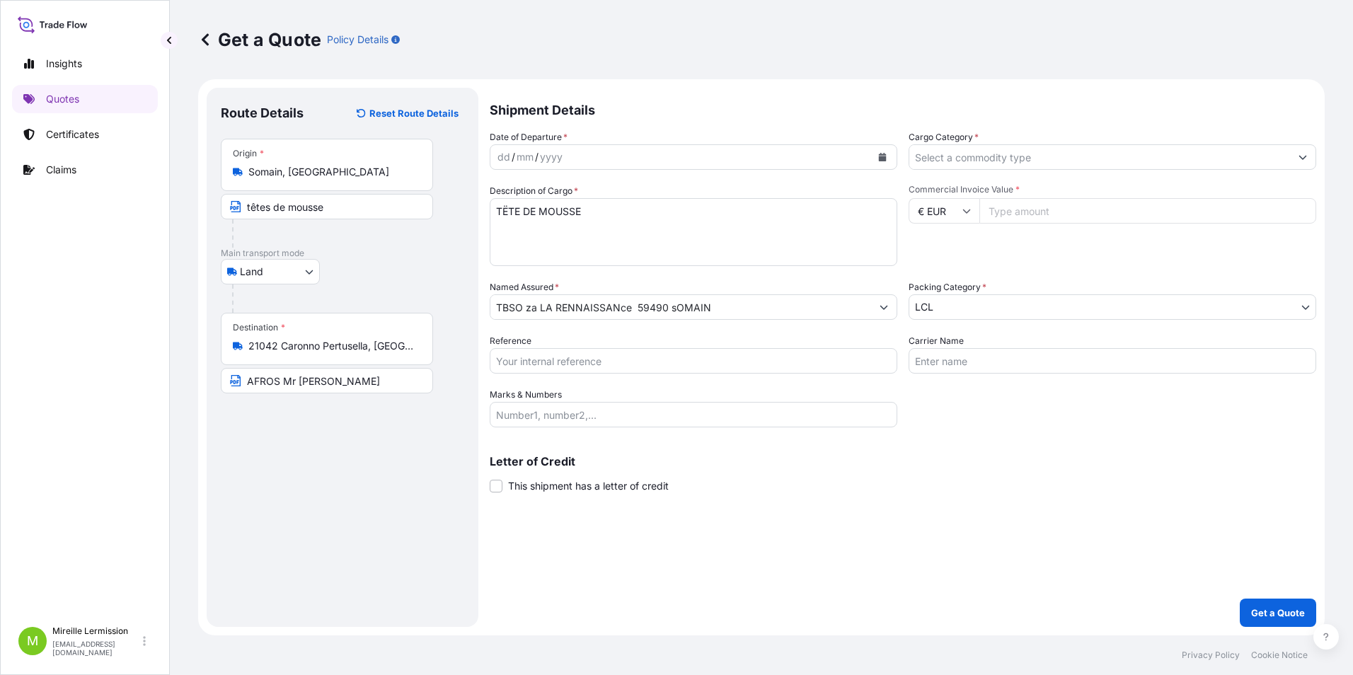
click at [1020, 214] on input "Commercial Invoice Value *" at bounding box center [1147, 210] width 337 height 25
click at [1298, 208] on input "1" at bounding box center [1147, 210] width 337 height 25
click at [1298, 208] on input "2" at bounding box center [1147, 210] width 337 height 25
click at [1298, 208] on input "3" at bounding box center [1147, 210] width 337 height 25
click at [1298, 207] on input "4" at bounding box center [1147, 210] width 337 height 25
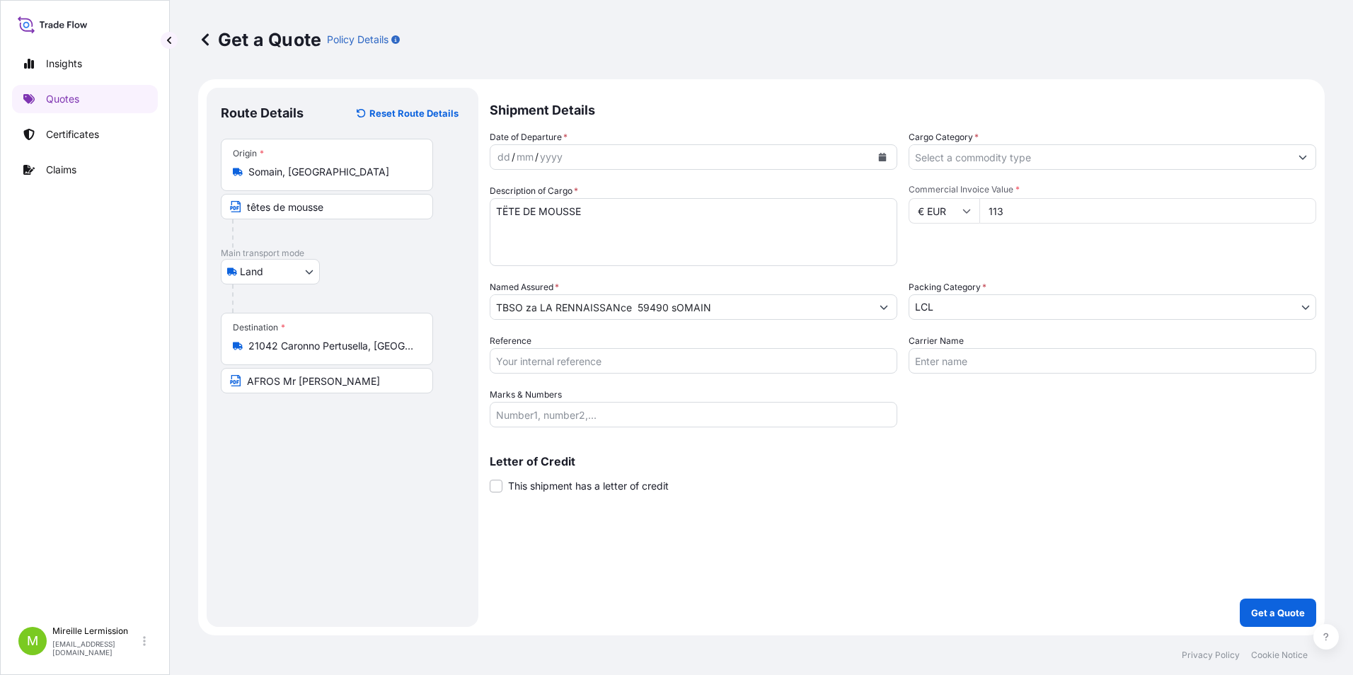
type input "113"
click at [1298, 207] on input "113" at bounding box center [1147, 210] width 337 height 25
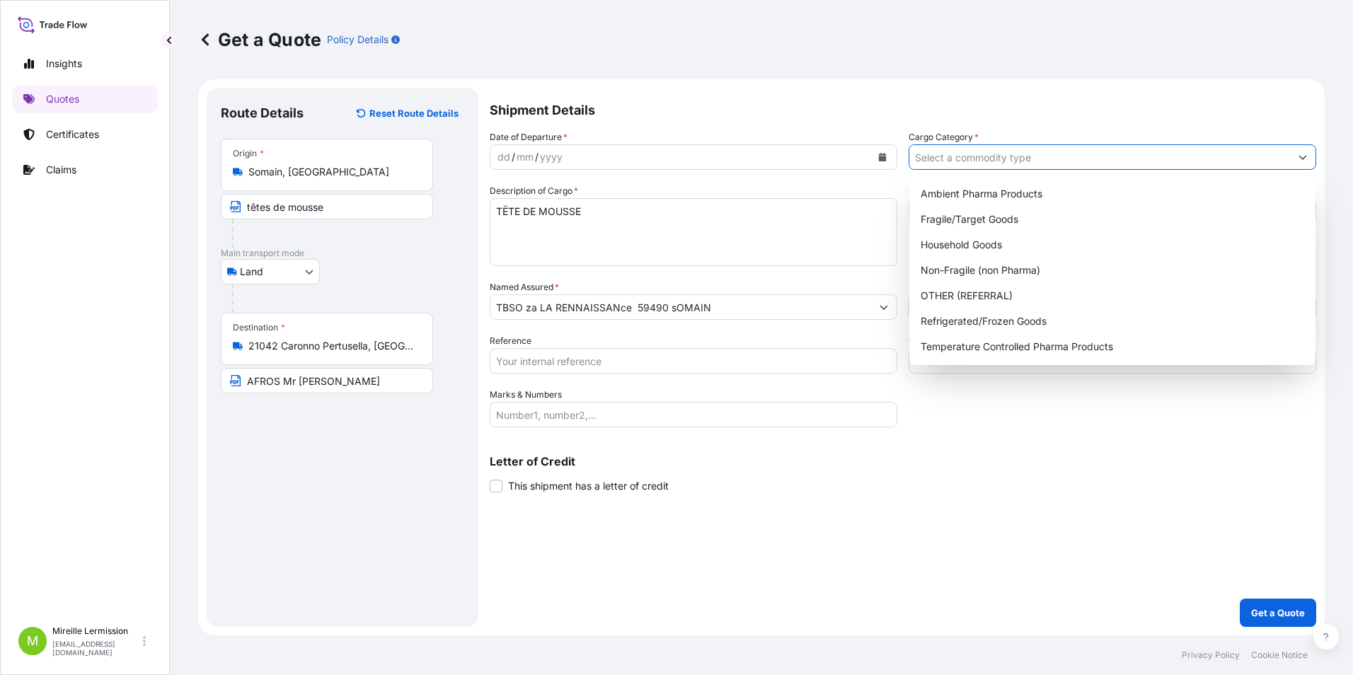
click at [1298, 151] on button "Show suggestions" at bounding box center [1302, 156] width 25 height 25
click at [1042, 293] on div "OTHER (REFERRAL)" at bounding box center [1112, 295] width 395 height 25
click at [1300, 161] on button "Show suggestions" at bounding box center [1302, 156] width 25 height 25
click at [1049, 271] on div "Non-Fragile (non Pharma)" at bounding box center [1112, 270] width 395 height 25
type input "Non-Fragile (non Pharma)"
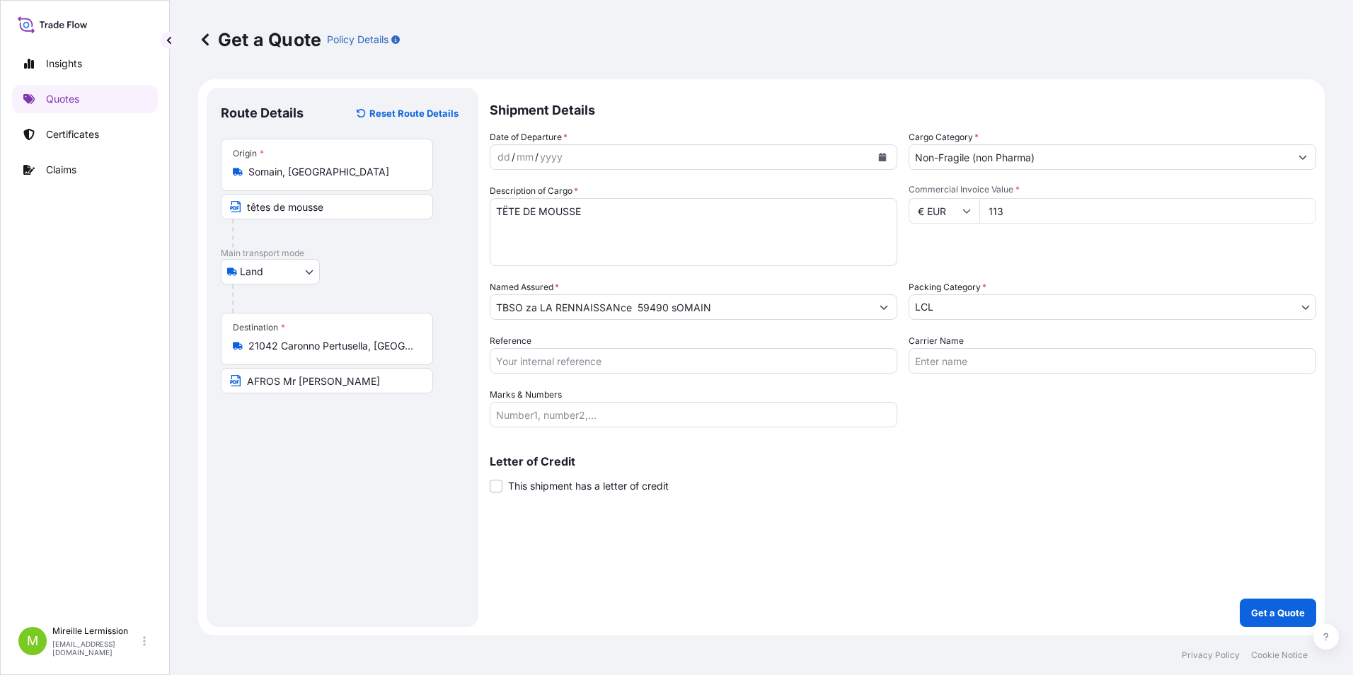
click at [1056, 216] on input "113" at bounding box center [1147, 210] width 337 height 25
drag, startPoint x: 1056, startPoint y: 212, endPoint x: 964, endPoint y: 207, distance: 91.4
click at [964, 207] on div "€ EUR 113" at bounding box center [1113, 210] width 408 height 25
click at [1025, 210] on input "113" at bounding box center [1147, 210] width 337 height 25
click at [954, 358] on input "Carrier Name" at bounding box center [1113, 360] width 408 height 25
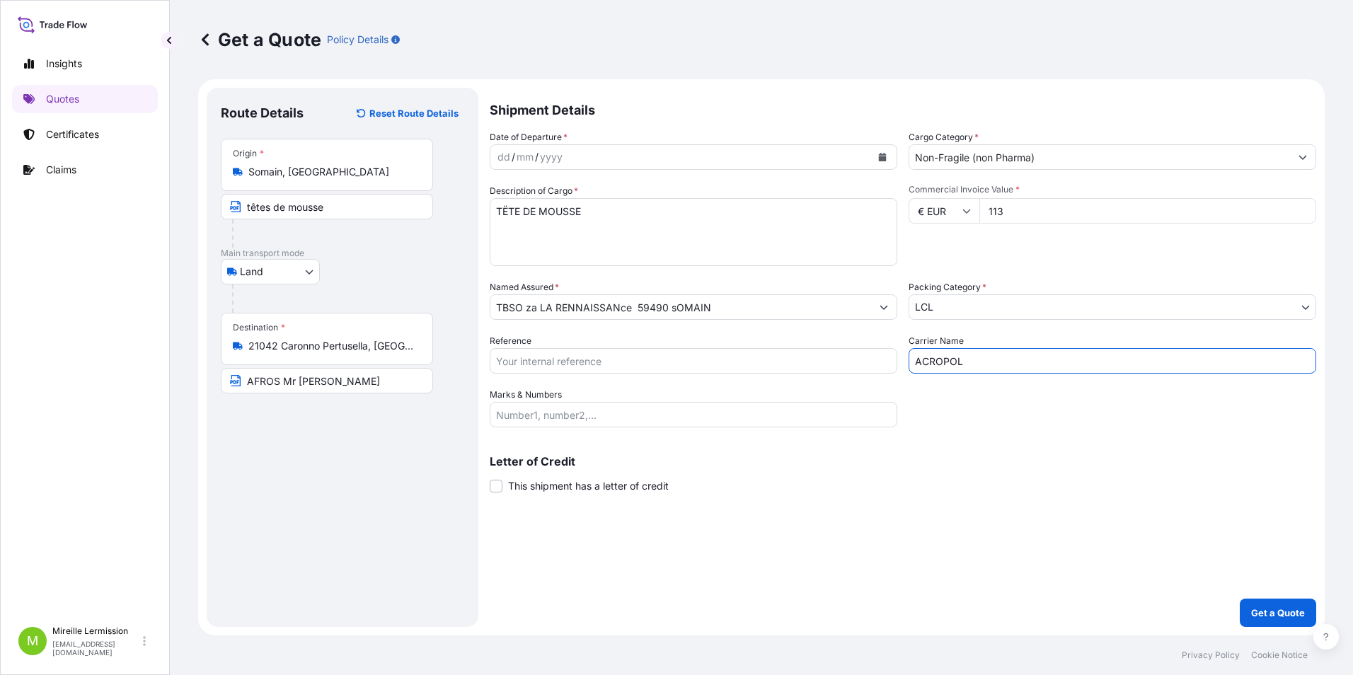
type input "ACROPOL"
click at [1008, 213] on input "113" at bounding box center [1147, 210] width 337 height 25
click at [1302, 207] on input "175" at bounding box center [1147, 210] width 337 height 25
click at [1028, 212] on input "175" at bounding box center [1147, 210] width 337 height 25
click at [969, 207] on div "€ EUR" at bounding box center [944, 210] width 71 height 25
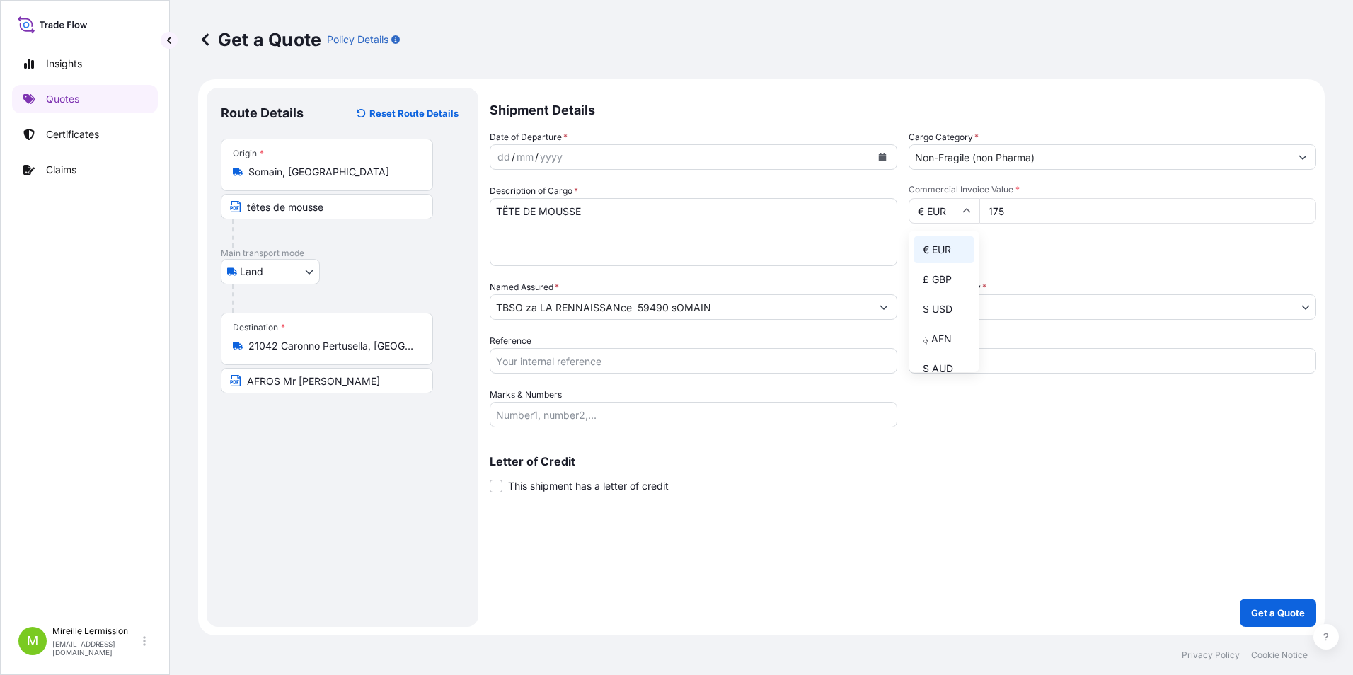
click at [969, 207] on icon at bounding box center [966, 211] width 8 height 8
drag, startPoint x: 1002, startPoint y: 208, endPoint x: 1027, endPoint y: 192, distance: 29.9
click at [1003, 208] on input "175" at bounding box center [1147, 210] width 337 height 25
type input "1"
type input "40000"
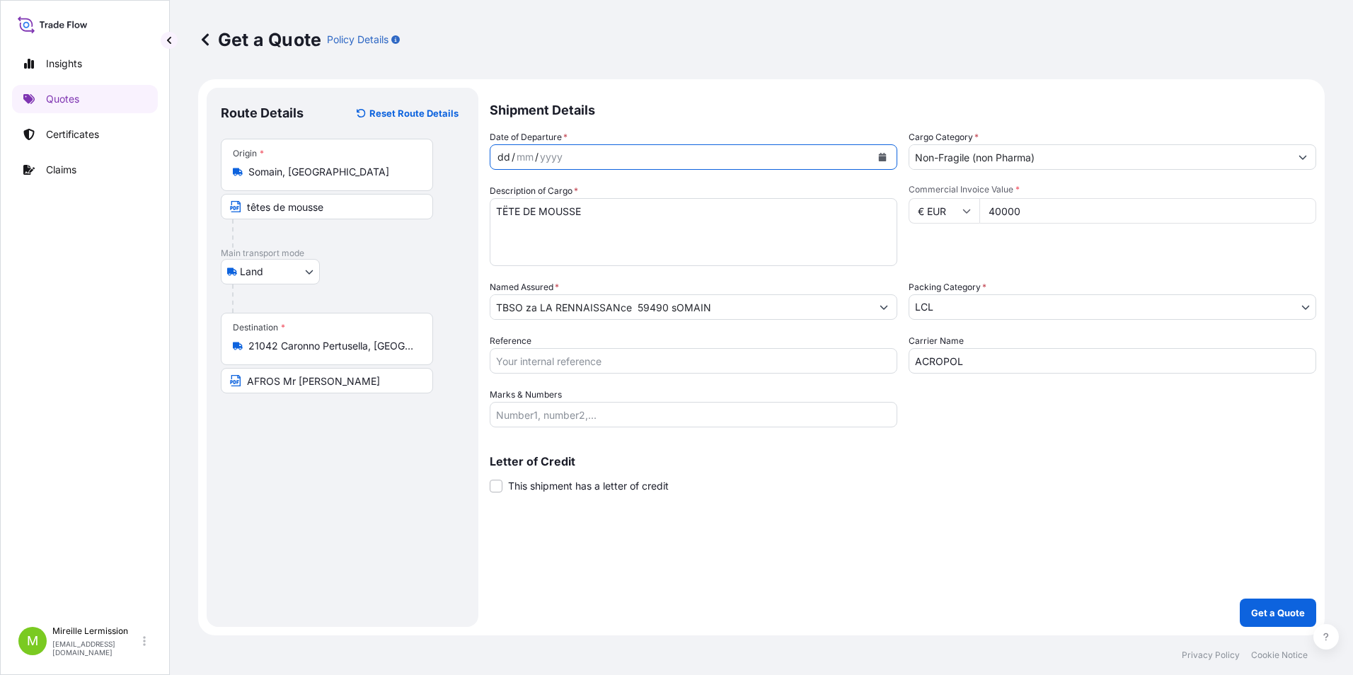
click at [509, 157] on div "dd" at bounding box center [504, 157] width 16 height 17
click at [584, 151] on div "dd / mm / yyyy" at bounding box center [680, 156] width 381 height 25
click at [550, 151] on div "dd / mm / yyyy" at bounding box center [680, 156] width 381 height 25
click at [880, 156] on icon "Calendar" at bounding box center [883, 157] width 8 height 8
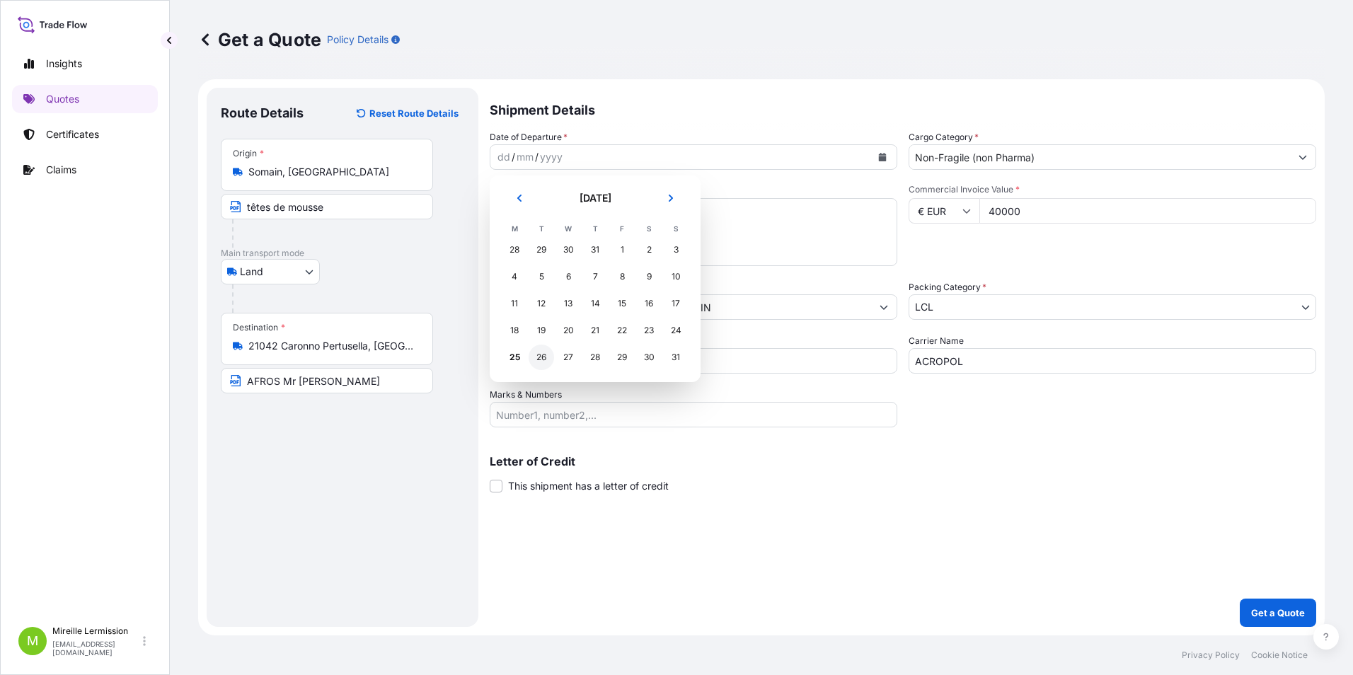
click at [541, 360] on div "26" at bounding box center [541, 357] width 25 height 25
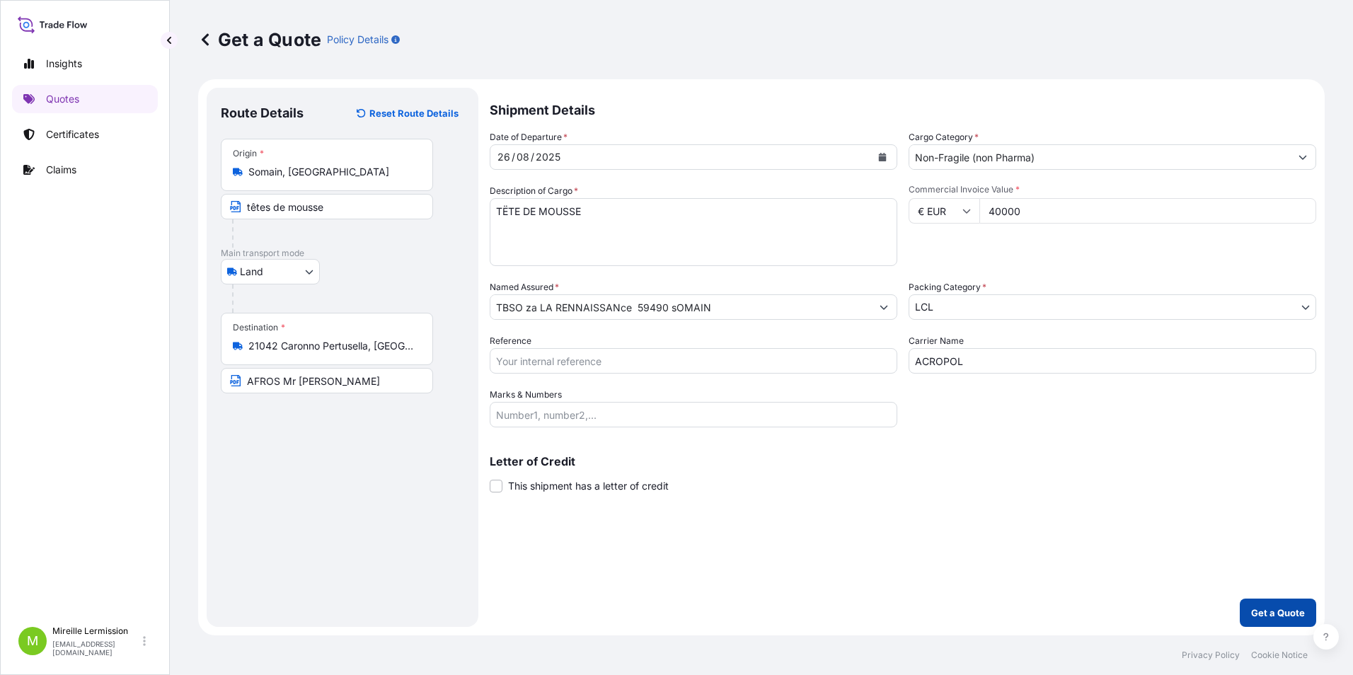
click at [1266, 611] on p "Get a Quote" at bounding box center [1278, 613] width 54 height 14
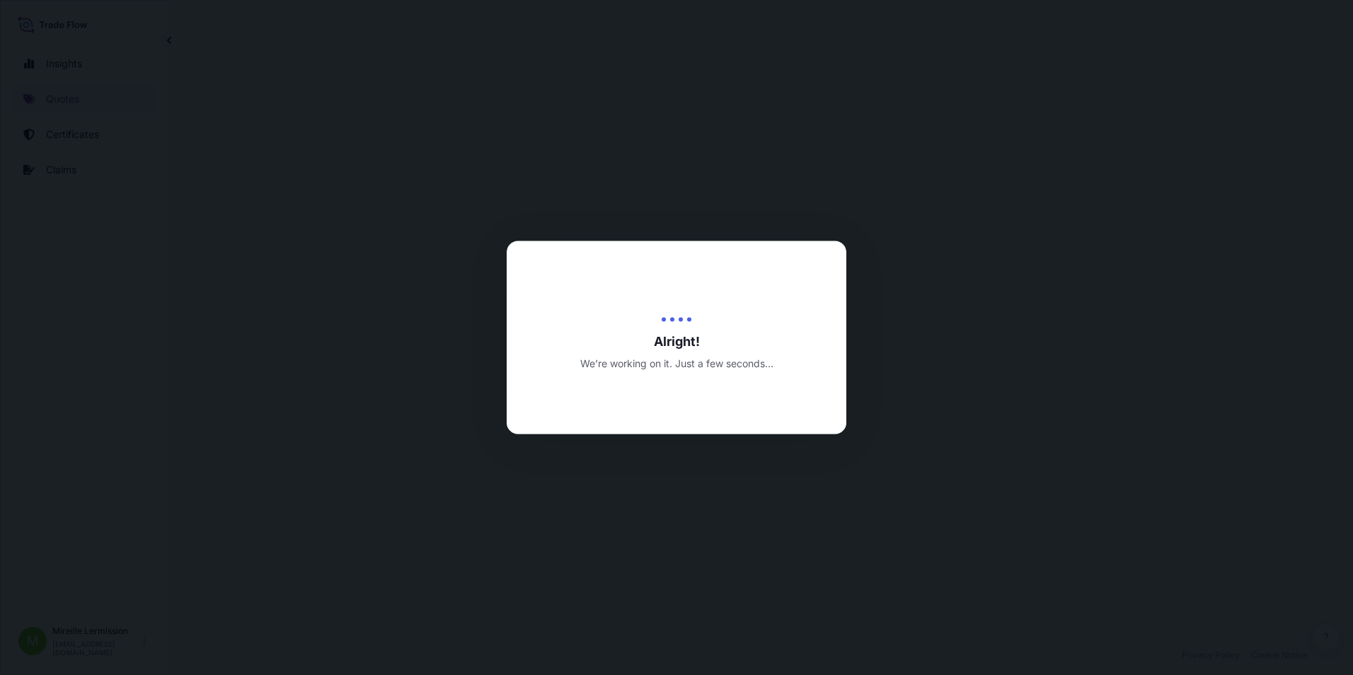
select select "Land"
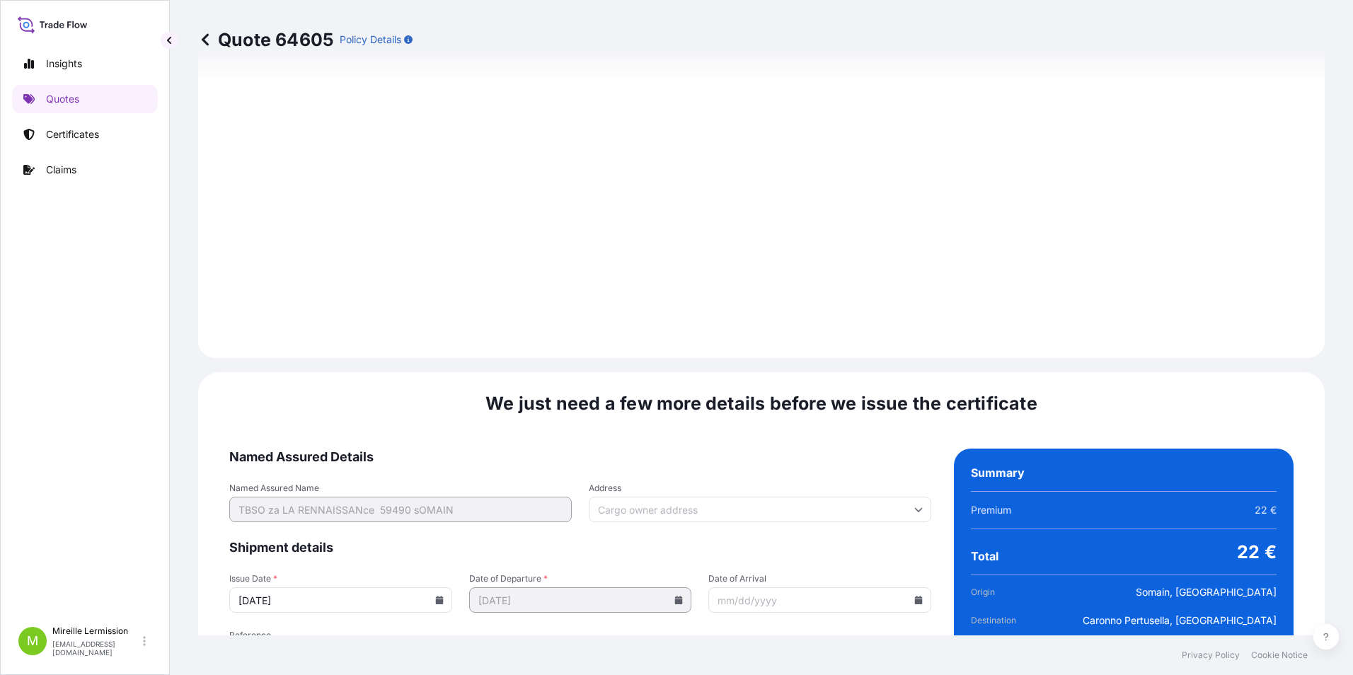
scroll to position [1455, 0]
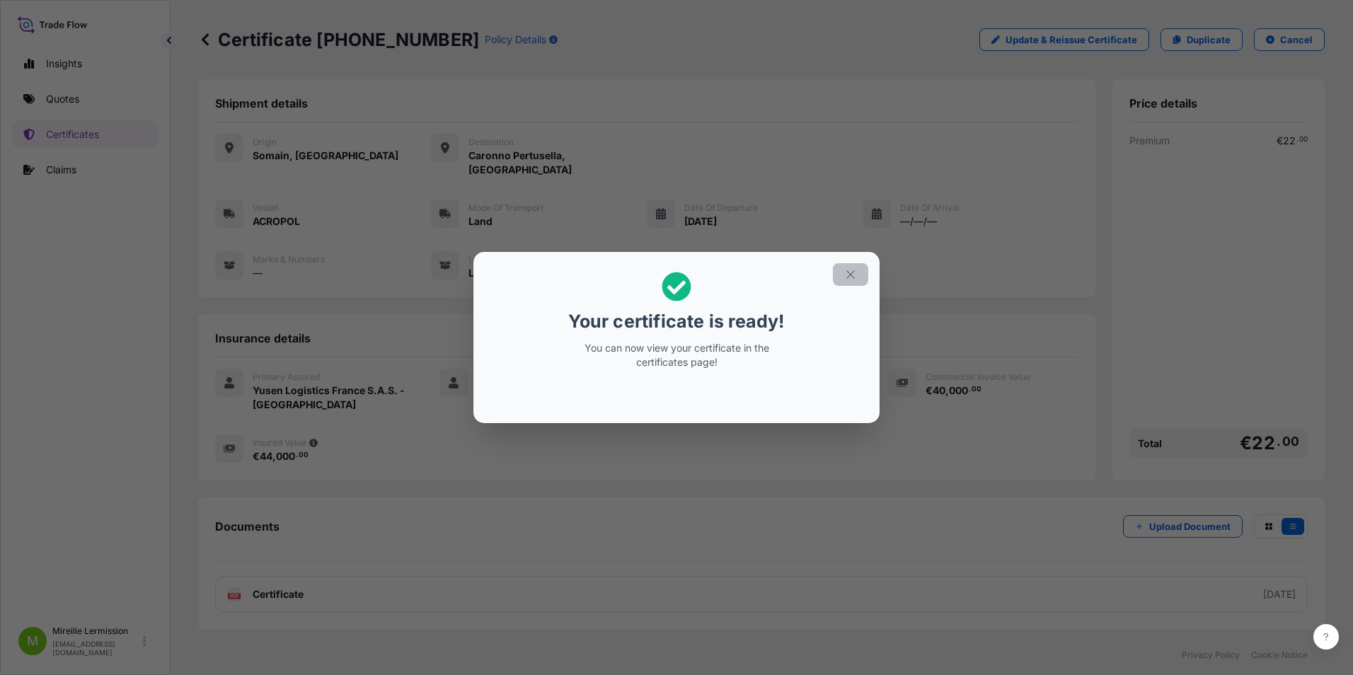
click at [850, 276] on icon "button" at bounding box center [850, 274] width 13 height 13
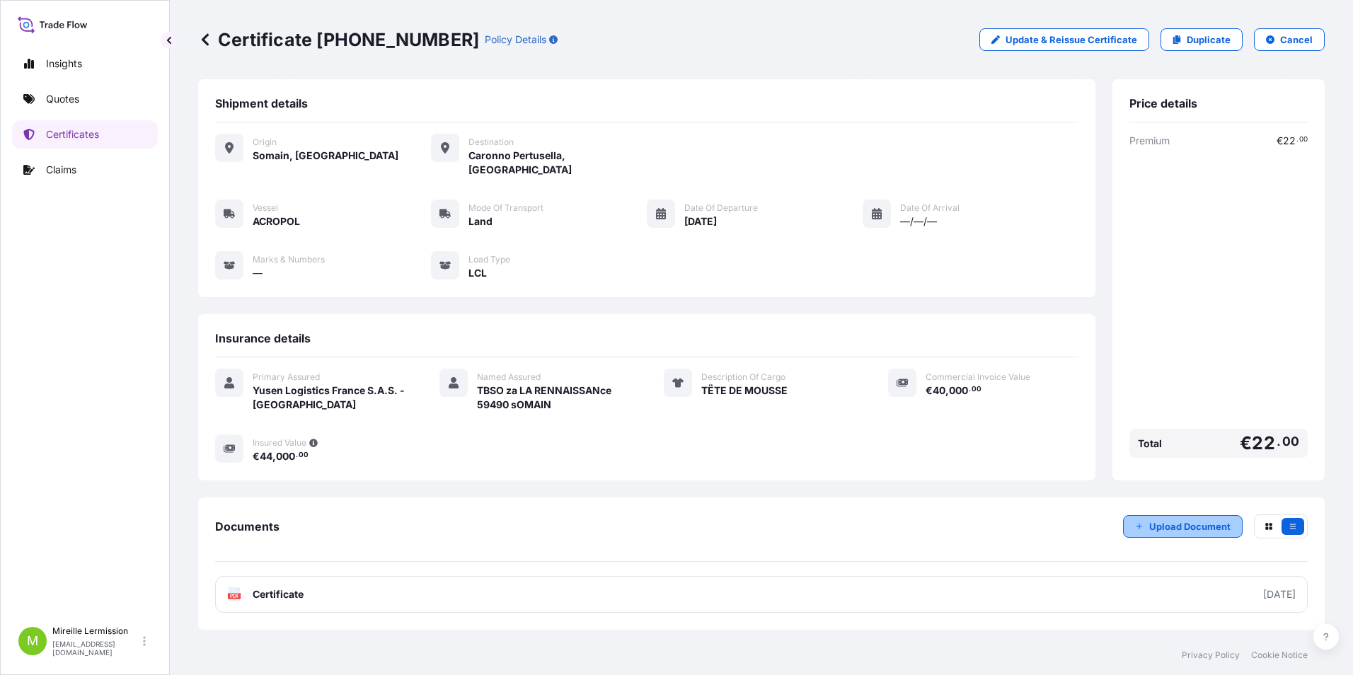
click at [1205, 519] on p "Upload Document" at bounding box center [1189, 526] width 81 height 14
click at [1281, 518] on button "button" at bounding box center [1292, 526] width 23 height 17
click at [1288, 522] on icon "button" at bounding box center [1292, 526] width 8 height 8
click at [1182, 519] on p "Upload Document" at bounding box center [1189, 526] width 81 height 14
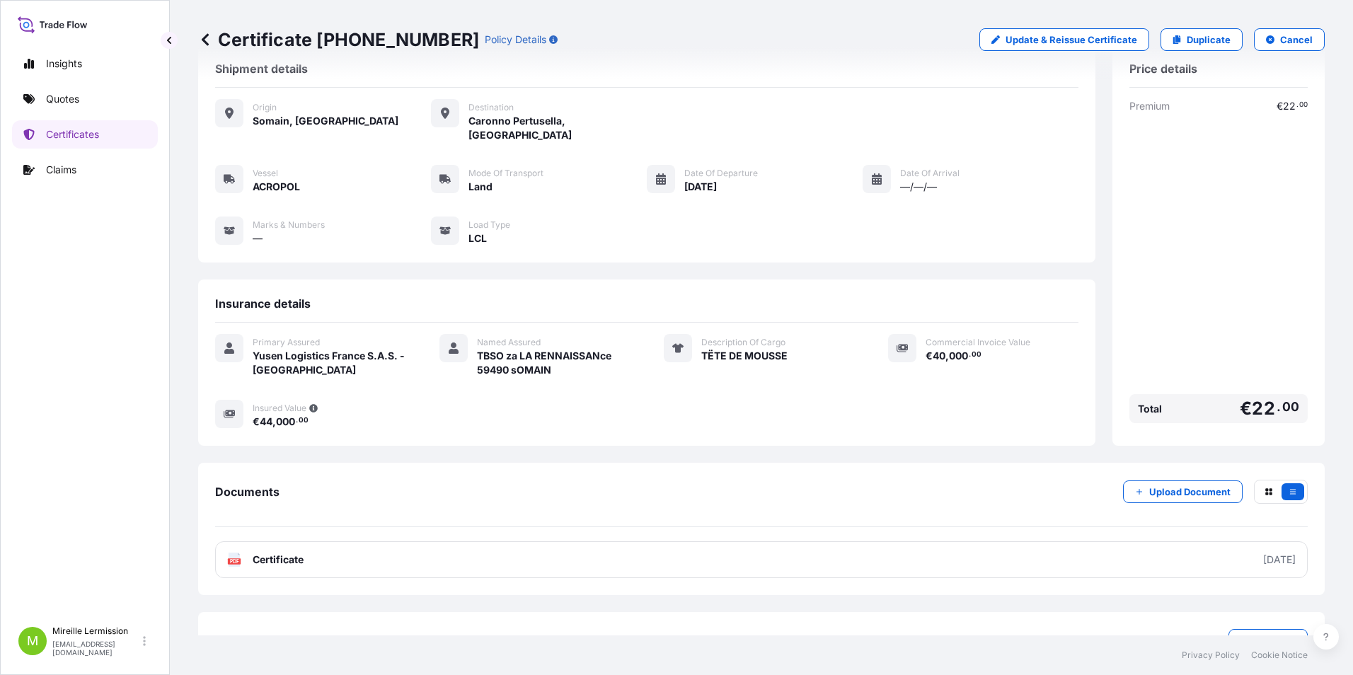
scroll to position [53, 0]
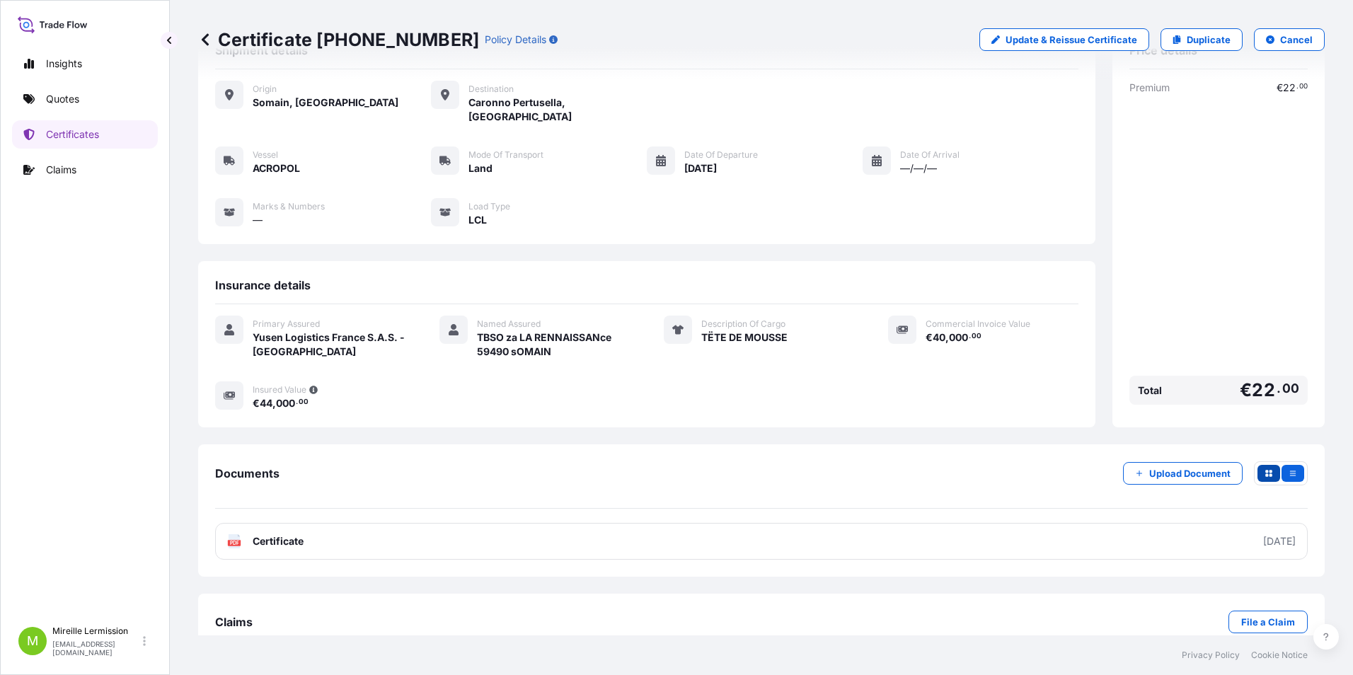
click at [1257, 465] on button "button" at bounding box center [1268, 473] width 23 height 17
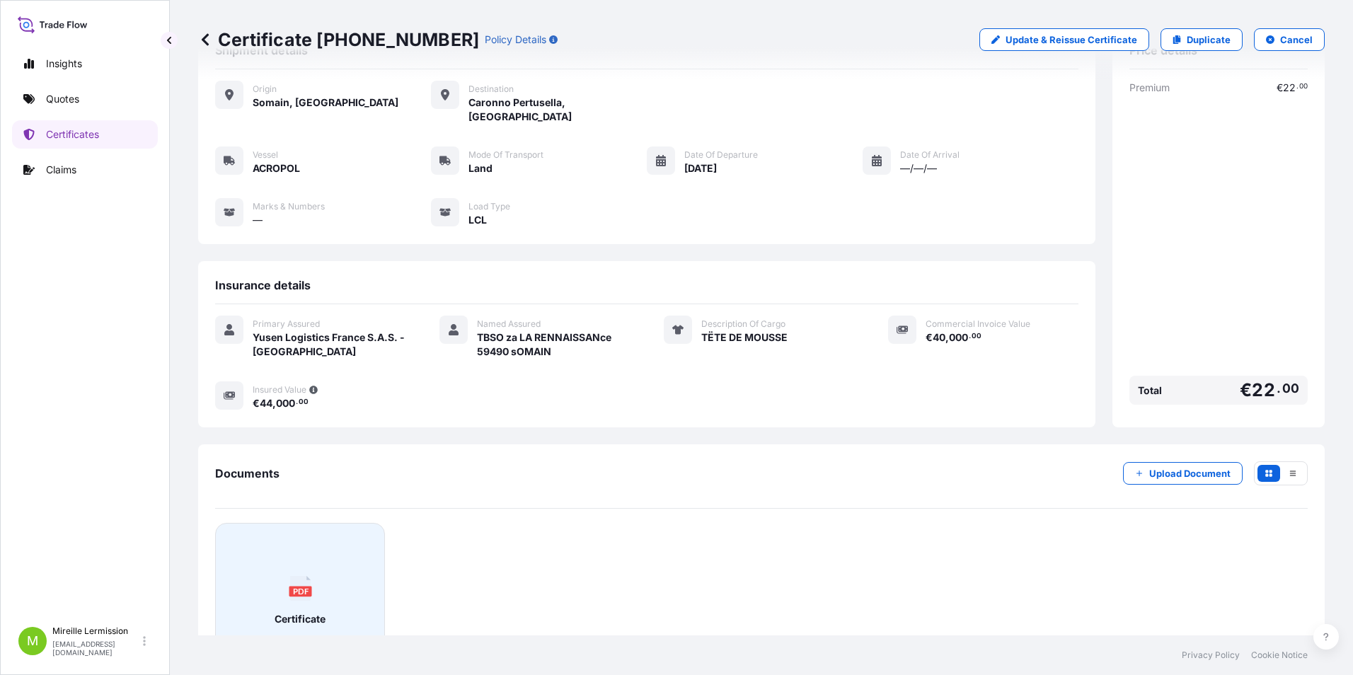
click at [312, 590] on div "PDF Certificate" at bounding box center [300, 601] width 146 height 132
